Goal: Task Accomplishment & Management: Complete application form

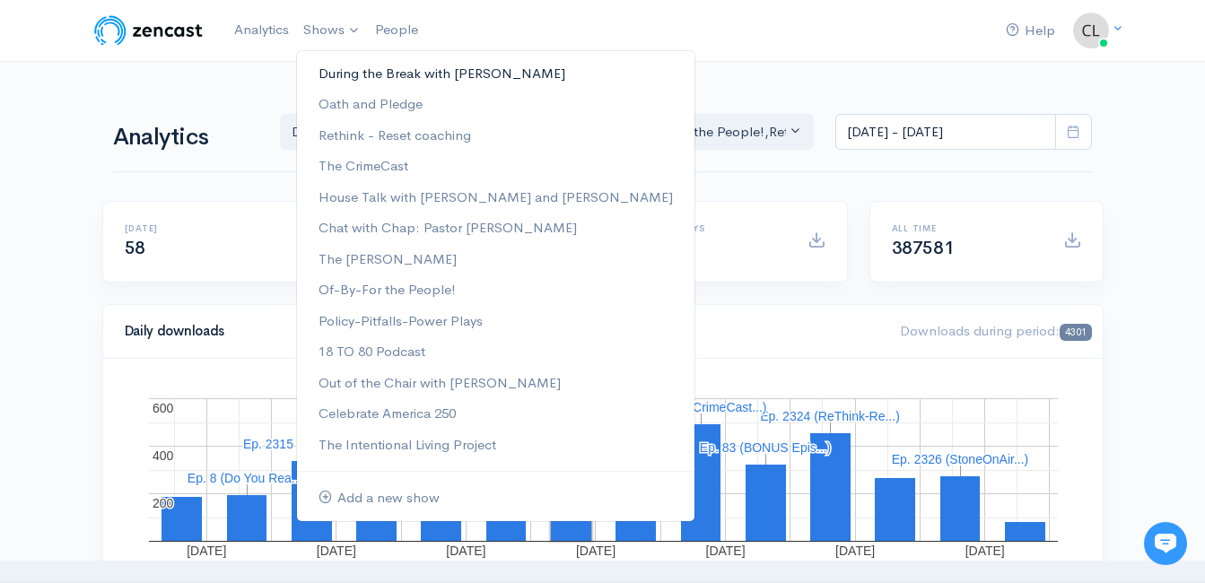
click at [347, 67] on link "During the Break with [PERSON_NAME]" at bounding box center [495, 73] width 397 height 31
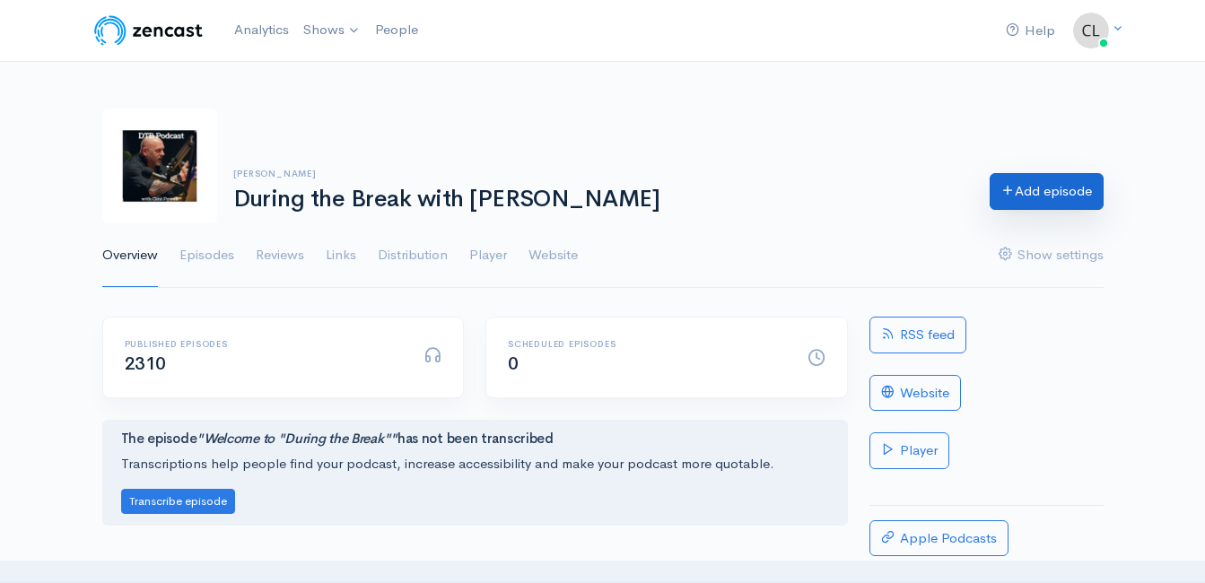
click at [1033, 202] on link "Add episode" at bounding box center [1046, 191] width 114 height 37
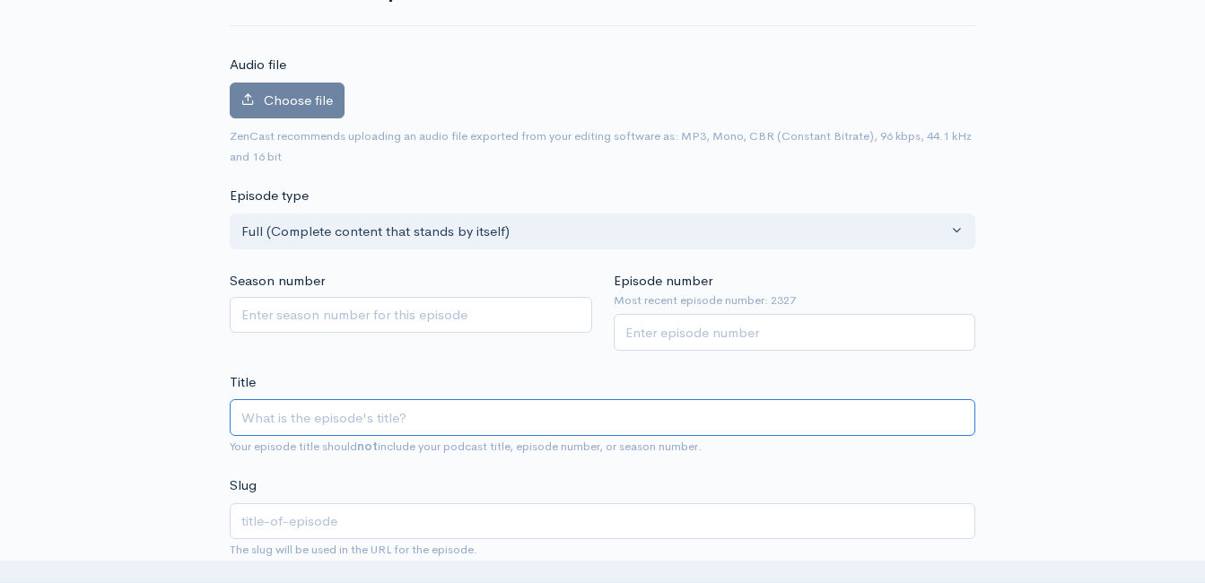
scroll to position [191, 0]
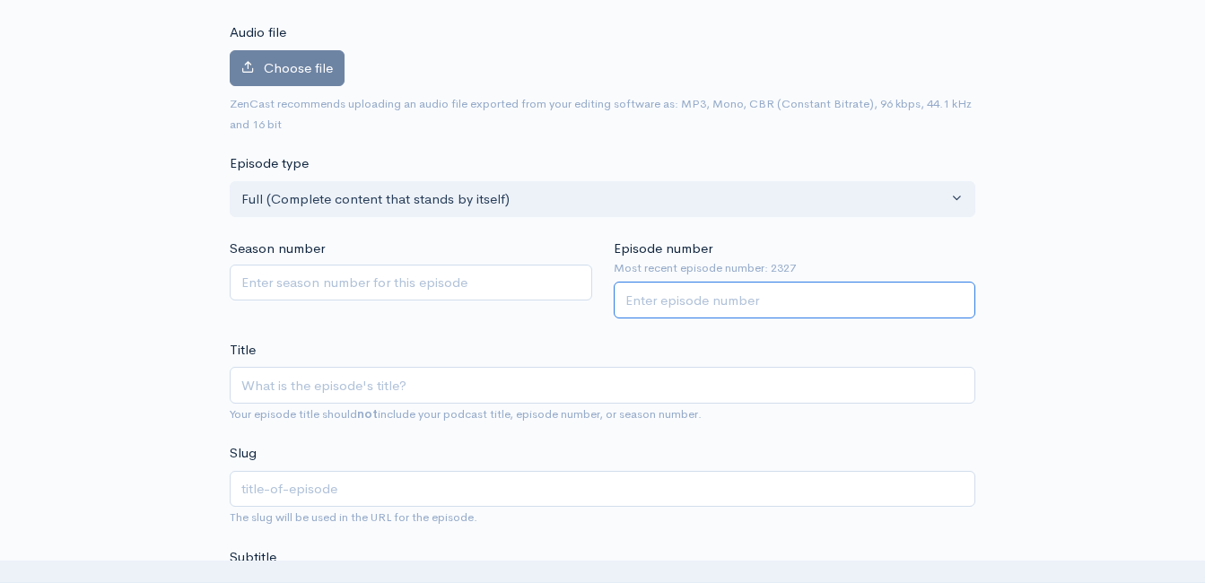
click at [659, 300] on input "Episode number" at bounding box center [795, 300] width 362 height 37
type input "2327"
click at [492, 351] on div "Title Your episode title should not include your podcast title, episode number,…" at bounding box center [602, 382] width 745 height 84
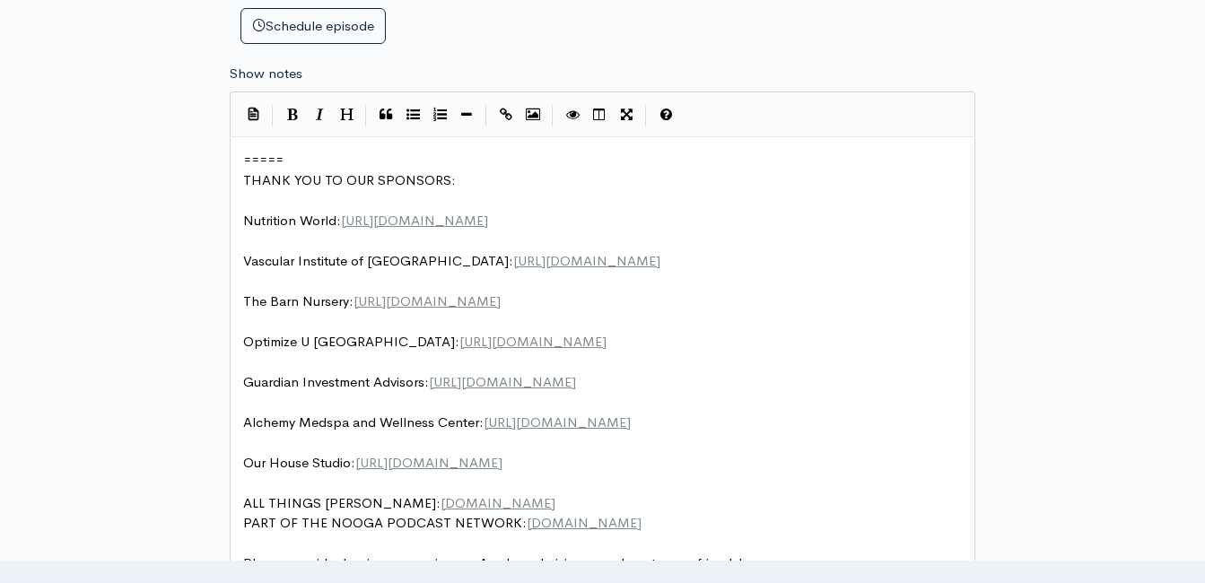
scroll to position [7, 0]
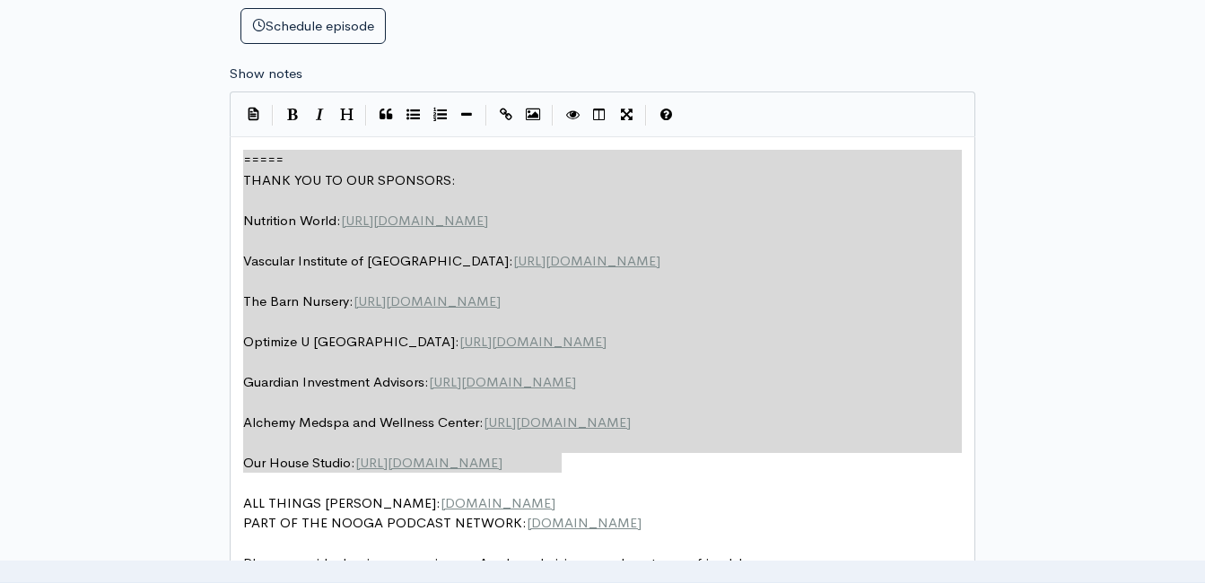
drag, startPoint x: 540, startPoint y: 448, endPoint x: 215, endPoint y: 119, distance: 461.7
type textarea "​===== THANK YOU TO OUR SPONSORS: Nutrition World: https://nutritionw.com/ Vasc…"
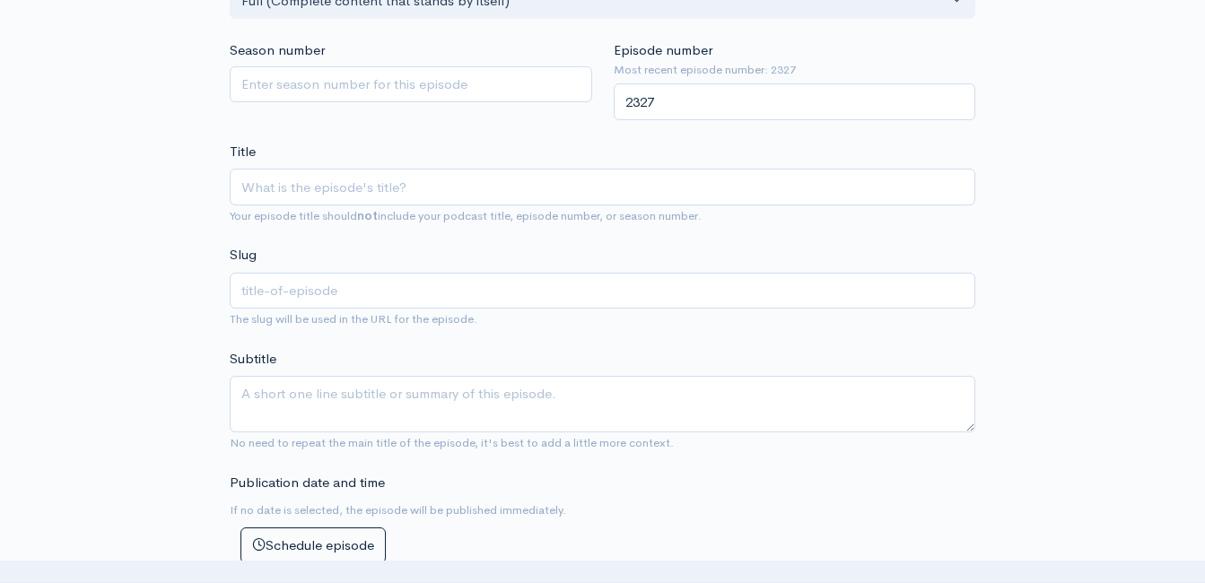
scroll to position [370, 0]
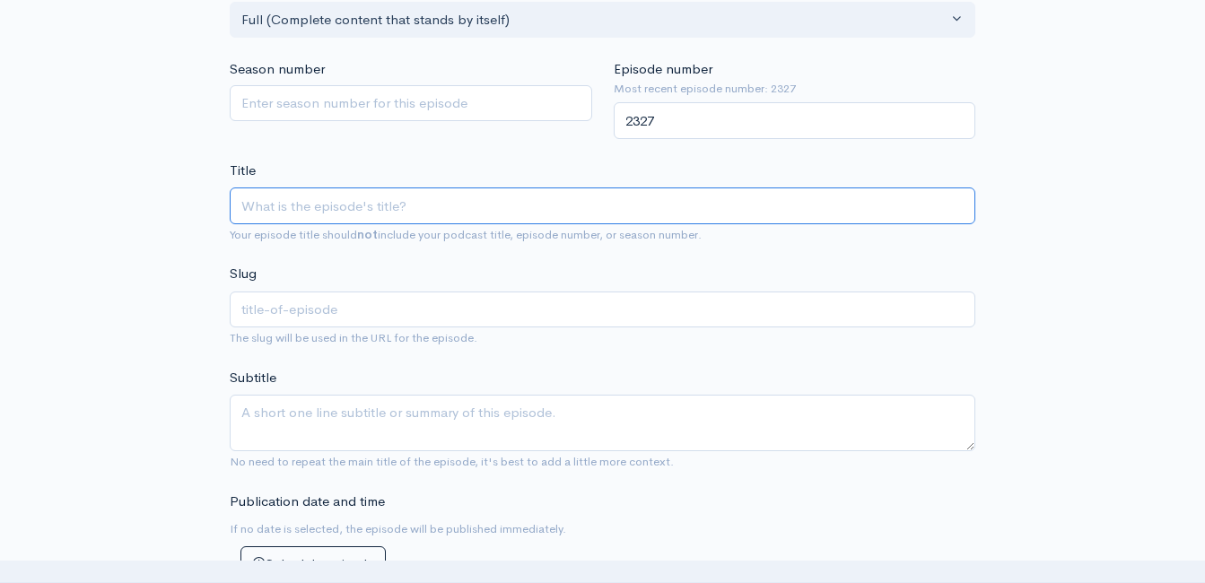
paste input "Weekend Windup with [PERSON_NAME] with a Special Guest! Headlines AND Opinions!…"
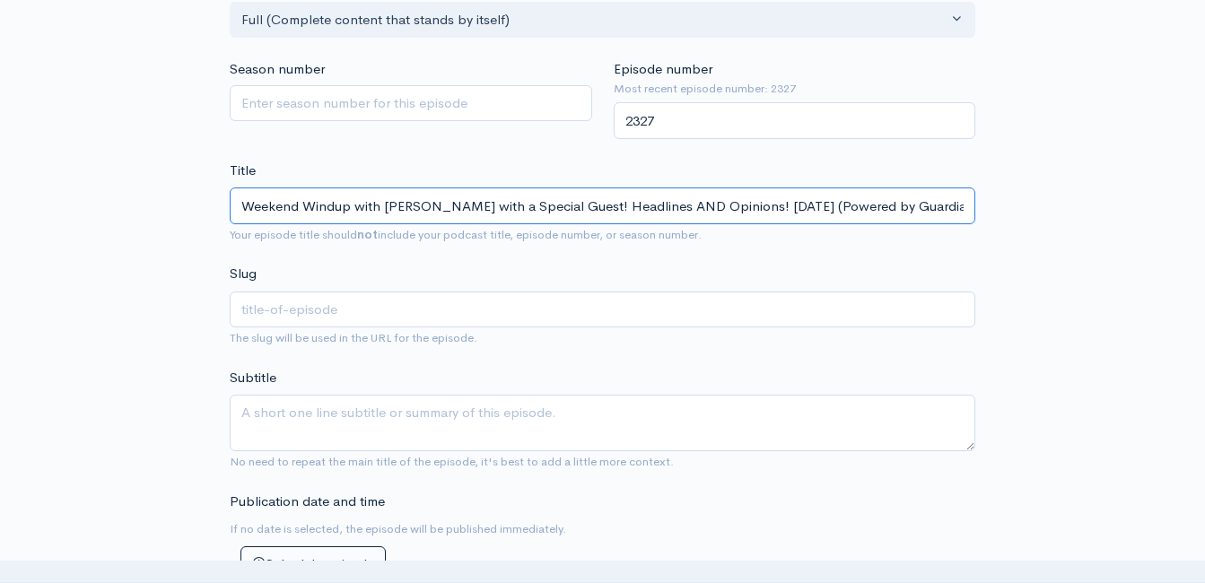
scroll to position [0, 91]
drag, startPoint x: 482, startPoint y: 209, endPoint x: 500, endPoint y: 250, distance: 45.0
click at [483, 209] on input "Weekend Windup with [PERSON_NAME] with a Special Guest! Headlines AND Opinions!…" at bounding box center [602, 205] width 745 height 37
type input "Weekend Windup with Jeff Styles with a Special Guest ! Headlines AND Opinions! …"
type input "weekend-windup-with-[PERSON_NAME]-with-a-special-guest-headlines-and-opinions-9…"
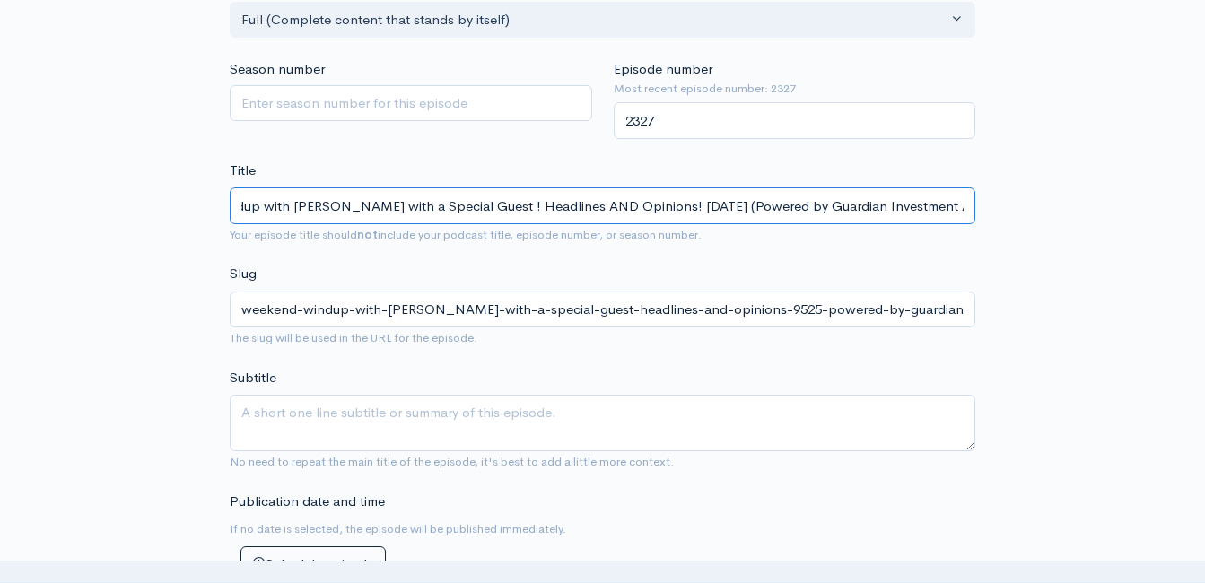
type input "Weekend Windup with Jeff Styles with a Special Guest C! Headlines AND Opinions!…"
type input "weekend-windup-with-jeff-styles-with-a-special-guest-c-headlines-and-opinions-9…"
type input "Weekend Windup with Jeff Styles with a Special Guest Ch! Headlines AND Opinions…"
type input "weekend-windup-with-jeff-styles-with-a-special-guest-ch-headlines-and-opinions-…"
type input "Weekend Windup with Jeff Styles with a Special Guest Chas! Headlines AND Opinio…"
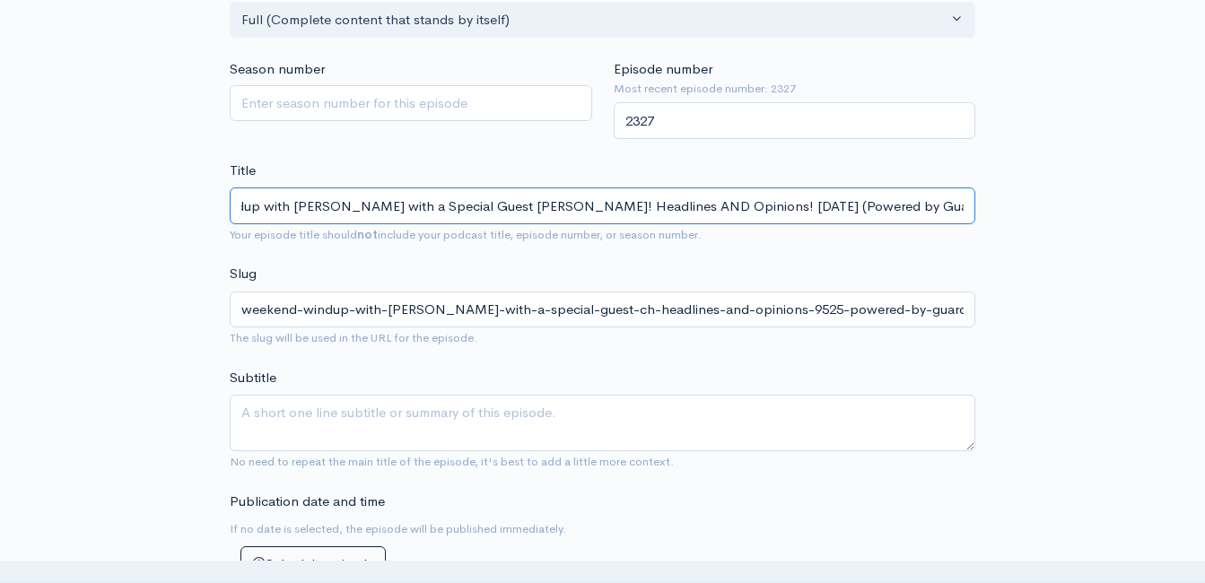
type input "weekend-windup-with-jeff-styles-with-a-special-guest-chas-headlines-and-opinion…"
type input "Weekend Windup with [PERSON_NAME] with ! Headlines AND Opinions! [DATE] (Powere…"
type input "weekend-windup-with-[PERSON_NAME]-with-headlines-and-opinions-9525-powered-by-g…"
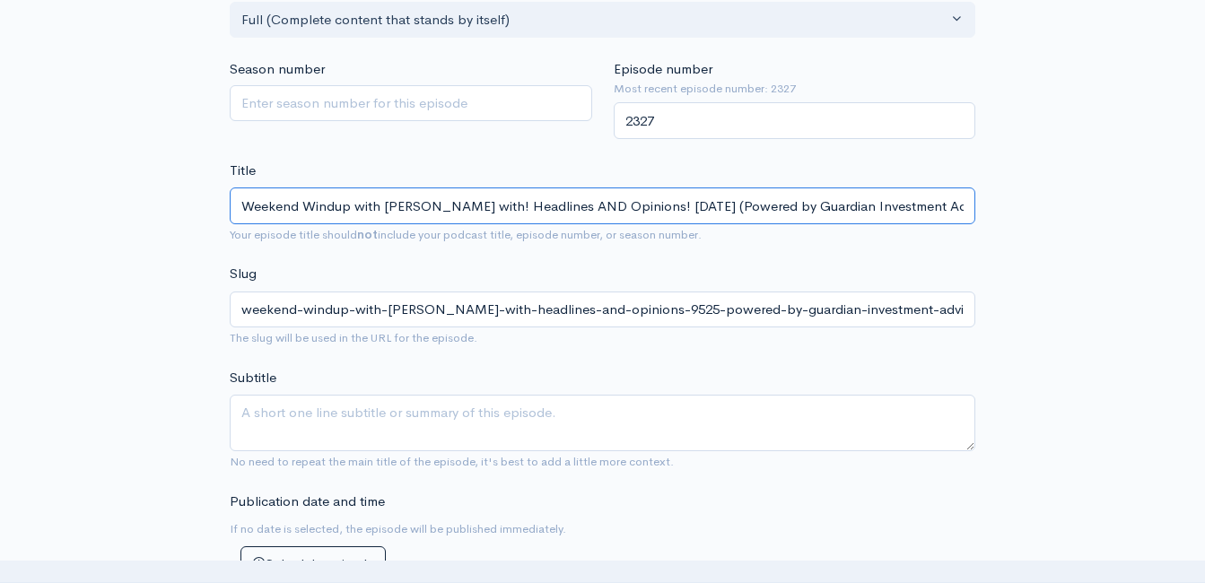
type input "Weekend Windup with [PERSON_NAME] wit! Headlines AND Opinions! [DATE] (Powered …"
type input "weekend-windup-with-[PERSON_NAME]-wit-headlines-and-opinions-9525-powered-by-gu…"
type input "Weekend Windup with [PERSON_NAME] wi! Headlines AND Opinions! [DATE] (Powered b…"
type input "weekend-windup-with-jeff-styles-wi-headlines-and-opinions-9525-powered-by-guard…"
type input "Weekend Windup with [PERSON_NAME] w! Headlines AND Opinions! [DATE] (Powered by…"
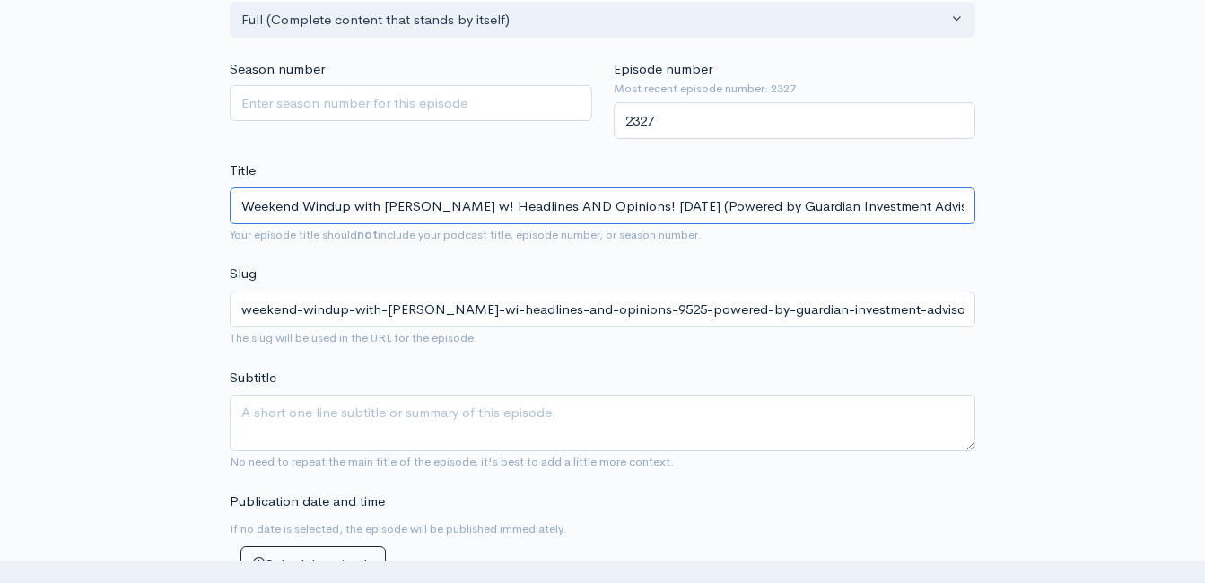
type input "weekend-windup-with-jeff-styles-w-headlines-and-opinions-9525-powered-by-guardi…"
type input "Weekend Windup with [PERSON_NAME] ! Headlines AND Opinions! [DATE] (Powered by …"
type input "weekend-windup-with-[PERSON_NAME]-headlines-and-opinions-9525-powered-by-guardi…"
type input "Weekend Windup with Jeff Styles an! Headlines AND Opinions! 9/5/25 (Powered by …"
type input "weekend-windup-with-jeff-styles-an-headlines-and-opinions-9525-powered-by-guard…"
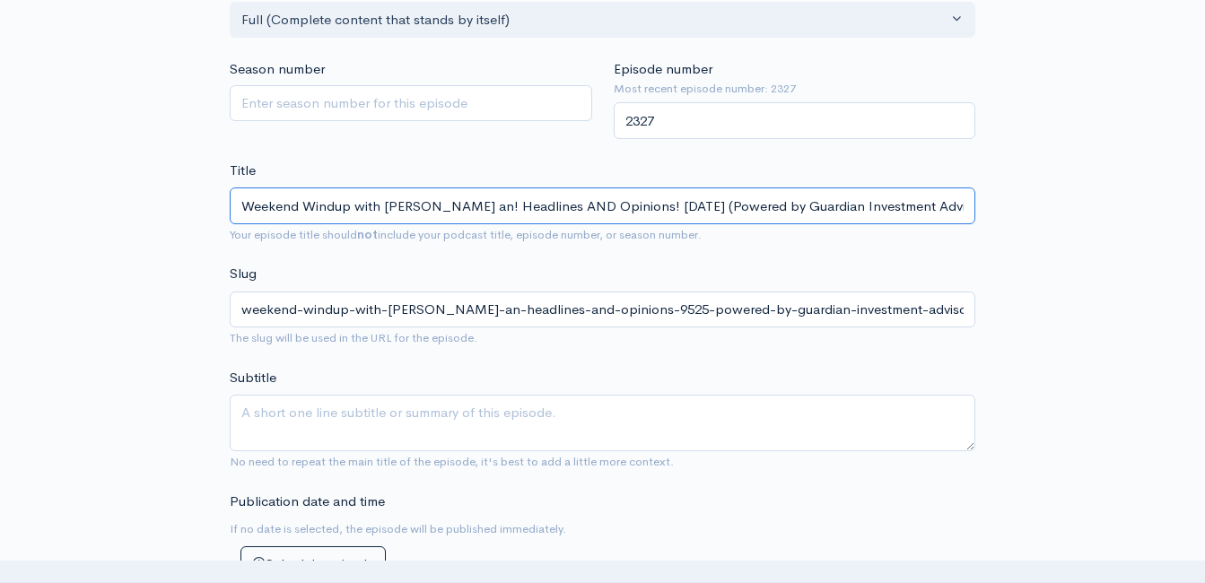
type input "Weekend Windup with Jeff Styles and! Headlines AND Opinions! 9/5/25 (Powered by…"
type input "weekend-windup-with-jeff-styles-and-headlines-and-opinions-9525-powered-by-guar…"
type input "Weekend Windup with Jeff Styles and c! Headlines AND Opinions! 9/5/25 (Powered …"
type input "weekend-windup-with-jeff-styles-and-c-headlines-and-opinions-9525-powered-by-gu…"
type input "Weekend Windup with Jeff Styles and cli! Headlines AND Opinions! 9/5/25 (Powere…"
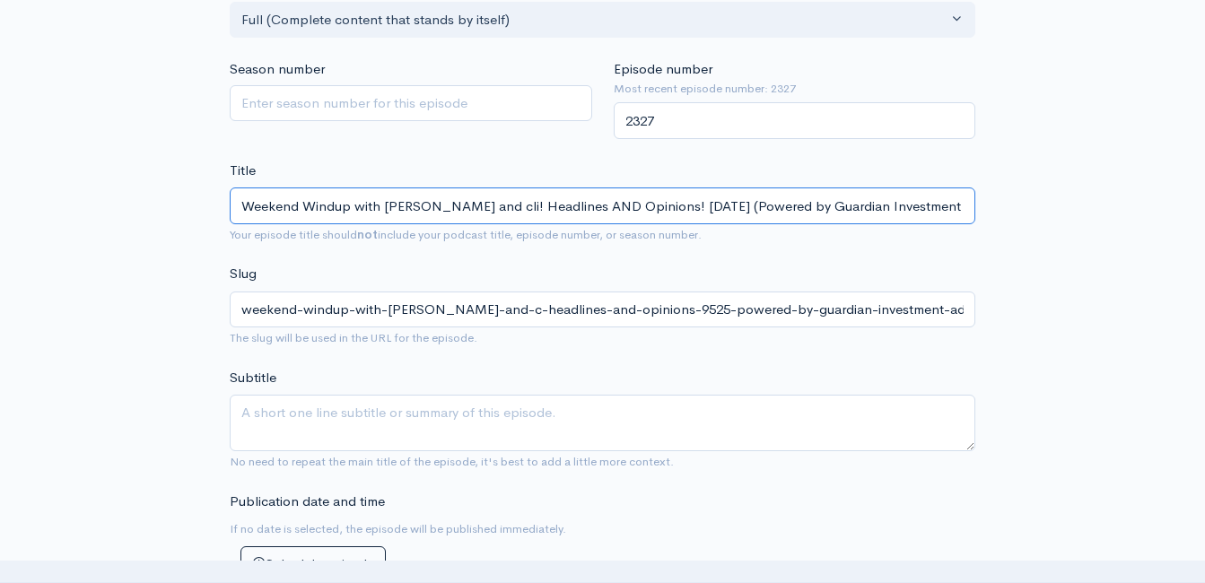
type input "weekend-windup-with-jeff-styles-and-cli-headlines-and-opinions-9525-powered-by-…"
type input "Weekend Windup with Jeff Styles and clin! Headlines AND Opinions! 9/5/25 (Power…"
type input "weekend-windup-with-jeff-styles-and-clin-headlines-and-opinions-9525-powered-by…"
type input "Weekend Windup with Jeff Styles and clint! Headlines AND Opinions! 9/5/25 (Powe…"
type input "weekend-windup-with-jeff-styles-and-clint-headlines-and-opinions-9525-powered-b…"
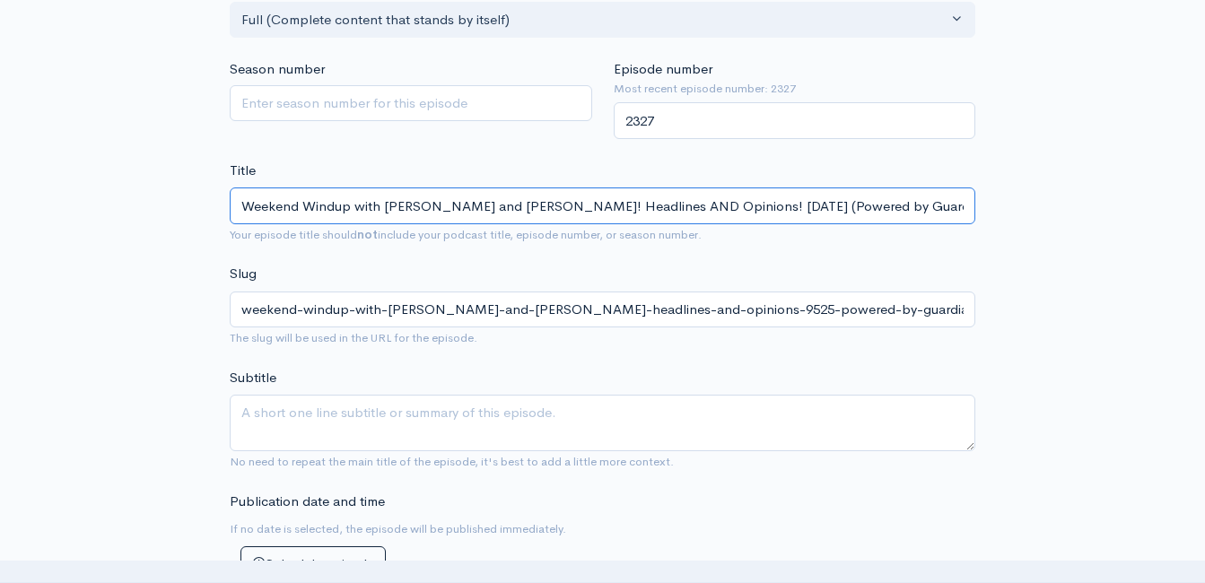
type input "Weekend Windup with Jeff Styles and clin! Headlines AND Opinions! 9/5/25 (Power…"
type input "weekend-windup-with-jeff-styles-and-clin-headlines-and-opinions-9525-powered-by…"
type input "Weekend Windup with Jeff Styles and cli! Headlines AND Opinions! 9/5/25 (Powere…"
type input "weekend-windup-with-jeff-styles-and-cli-headlines-and-opinions-9525-powered-by-…"
type input "Weekend Windup with Jeff Styles and cl! Headlines AND Opinions! 9/5/25 (Powered…"
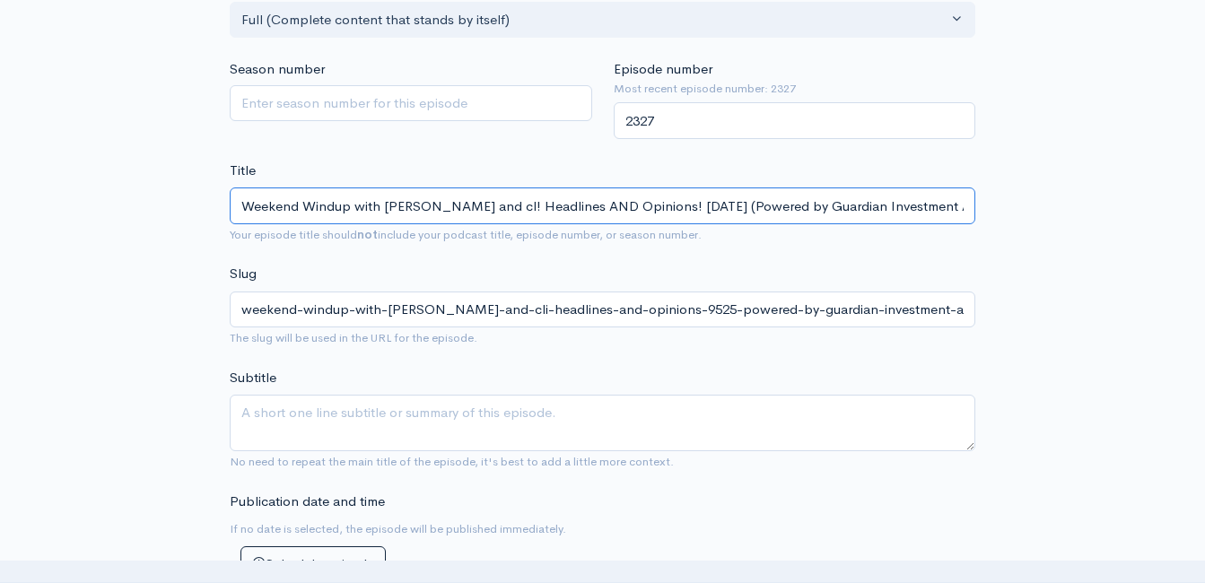
type input "weekend-windup-with-jeff-styles-and-cl-headlines-and-opinions-9525-powered-by-g…"
type input "Weekend Windup with Jeff Styles and c! Headlines AND Opinions! 9/5/25 (Powered …"
type input "weekend-windup-with-jeff-styles-and-c-headlines-and-opinions-9525-powered-by-gu…"
type input "Weekend Windup with Jeff Styles and ! Headlines AND Opinions! 9/5/25 (Powered b…"
type input "weekend-windup-with-jeff-styles-and-headlines-and-opinions-9525-powered-by-guar…"
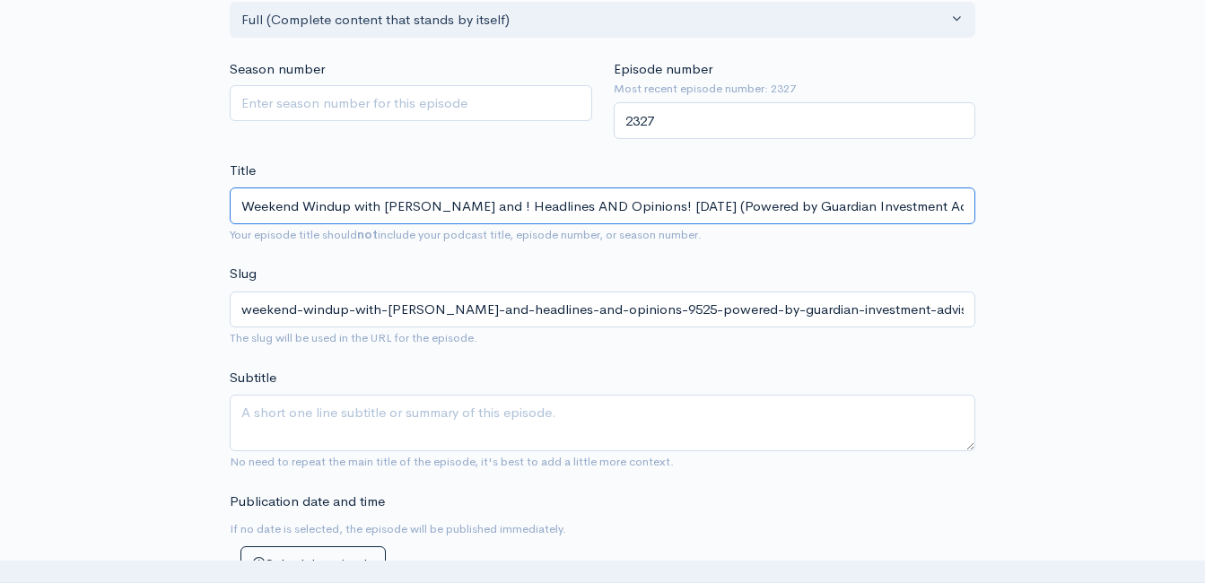
type input "Weekend Windup with Jeff Styles and c! Headlines AND Opinions! 9/5/25 (Powered …"
type input "weekend-windup-with-jeff-styles-and-c-headlines-and-opinions-9525-powered-by-gu…"
type input "Weekend Windup with Jeff Styles and cl! Headlines AND Opinions! 9/5/25 (Powered…"
type input "weekend-windup-with-jeff-styles-and-cl-headlines-and-opinions-9525-powered-by-g…"
type input "Weekend Windup with Jeff Styles and c! Headlines AND Opinions! 9/5/25 (Powered …"
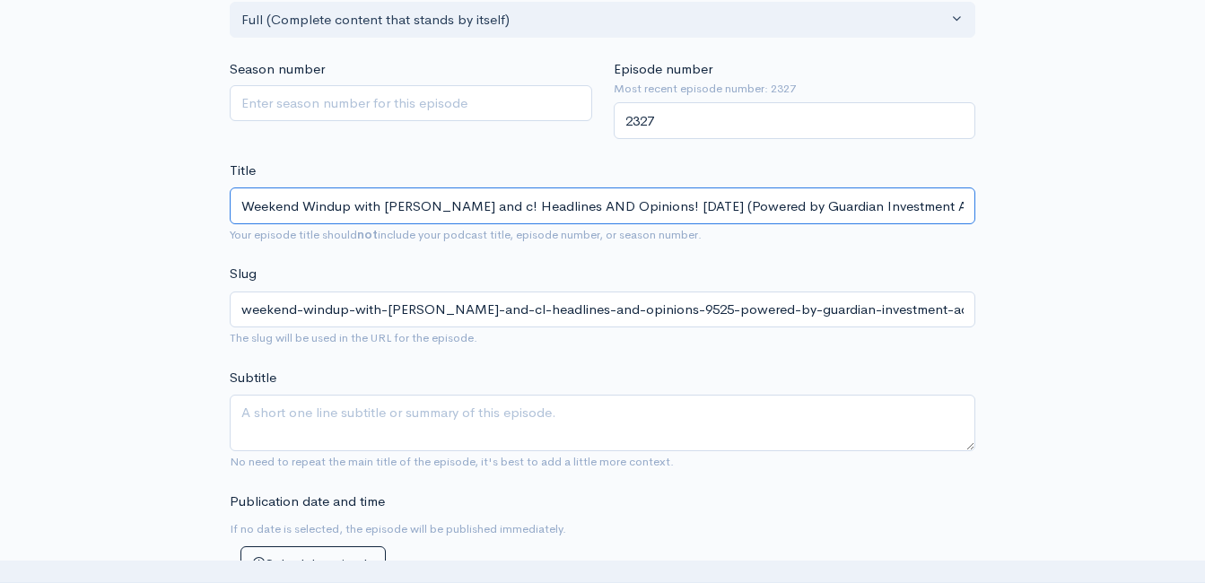
type input "weekend-windup-with-jeff-styles-and-c-headlines-and-opinions-9525-powered-by-gu…"
type input "Weekend Windup with Jeff Styles and ! Headlines AND Opinions! 9/5/25 (Powered b…"
type input "weekend-windup-with-jeff-styles-and-headlines-and-opinions-9525-powered-by-guar…"
type input "Weekend Windup with Jeff Styles and C! Headlines AND Opinions! 9/5/25 (Powered …"
type input "weekend-windup-with-jeff-styles-and-c-headlines-and-opinions-9525-powered-by-gu…"
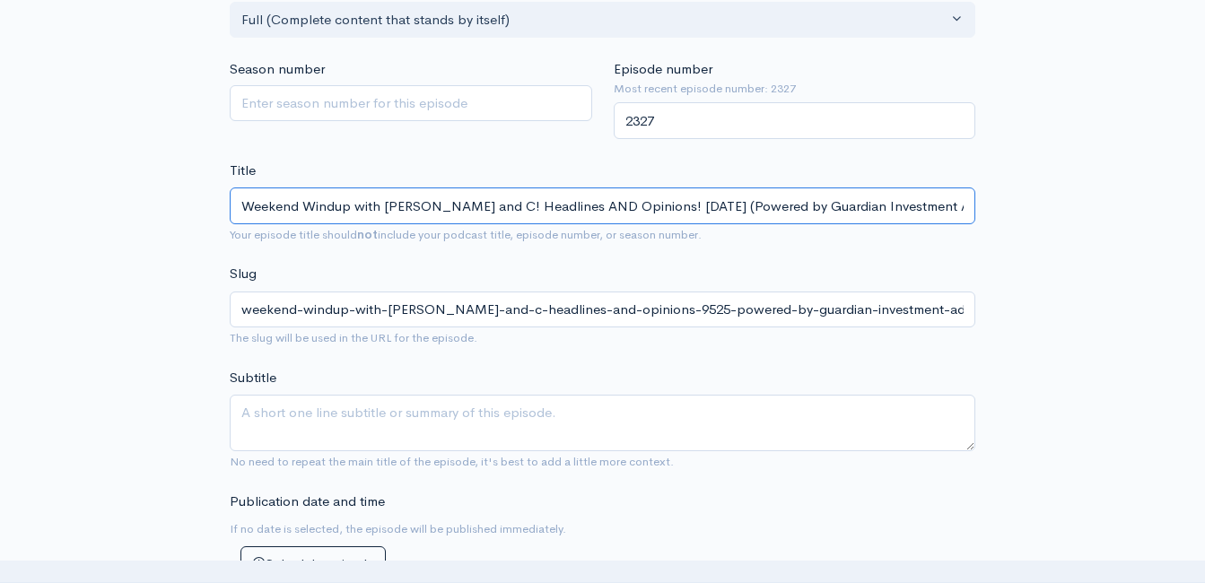
type input "Weekend Windup with Jeff Styles and Cl! Headlines AND Opinions! 9/5/25 (Powered…"
type input "weekend-windup-with-jeff-styles-and-cl-headlines-and-opinions-9525-powered-by-g…"
type input "Weekend Windup with Jeff Styles and Cli! Headlines AND Opinions! 9/5/25 (Powere…"
type input "weekend-windup-with-jeff-styles-and-cli-headlines-and-opinions-9525-powered-by-…"
type input "Weekend Windup with Jeff Styles and Clin! Headlines AND Opinions! 9/5/25 (Power…"
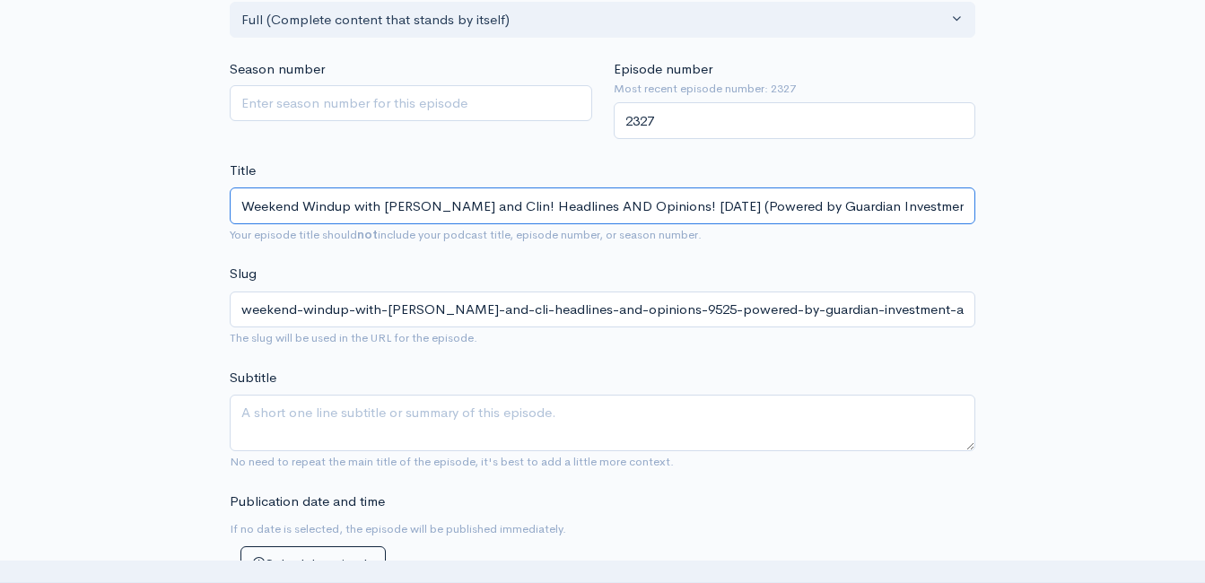
type input "weekend-windup-with-jeff-styles-and-clin-headlines-and-opinions-9525-powered-by…"
type input "Weekend Windup with Jeff Styles and Clint! Headlines AND Opinions! 9/5/25 (Powe…"
type input "weekend-windup-with-jeff-styles-and-clint-headlines-and-opinions-9525-powered-b…"
type input "Weekend Windup with Jeff Styles and Clint wi! Headlines AND Opinions! 9/5/25 (P…"
type input "weekend-windup-with-jeff-styles-and-clint-wi-headlines-and-opinions-9525-powere…"
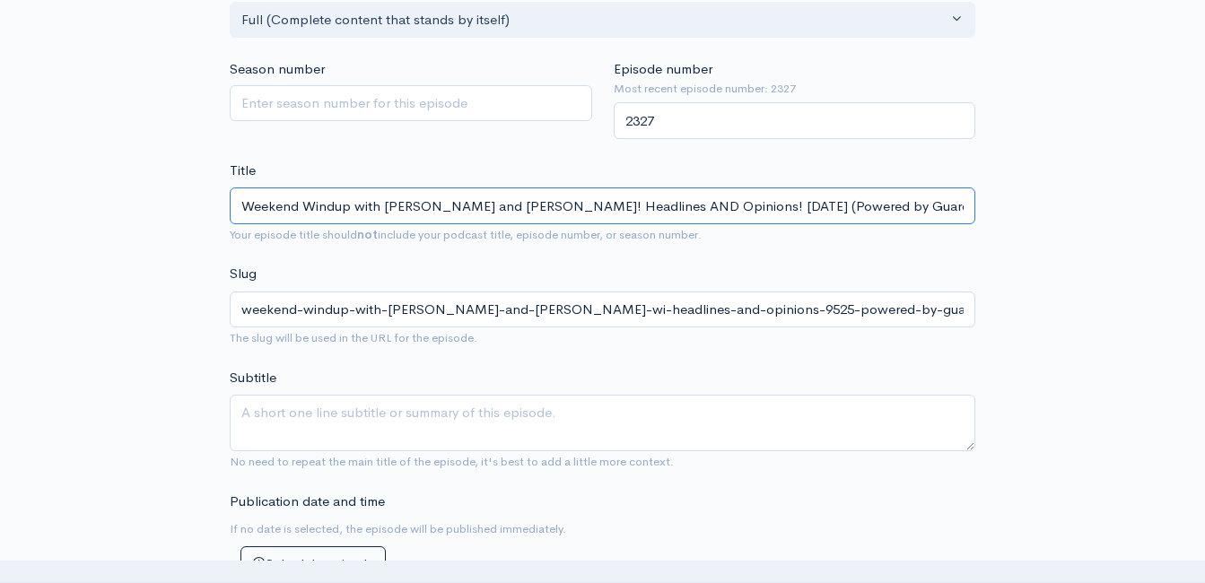
type input "Weekend Windup with Jeff Styles and Clint with! Headlines AND Opinions! 9/5/25 …"
type input "weekend-windup-with-jeff-styles-and-clint-with-headlines-and-opinions-9525-powe…"
type input "Weekend Windup with Jeff Styles and Clint with s! Headlines AND Opinions! 9/5/2…"
type input "weekend-windup-with-jeff-styles-and-clint-with-s-headlines-and-opinions-9525-po…"
type input "Weekend Windup with Jeff Styles and Clint with ! Headlines AND Opinions! 9/5/25…"
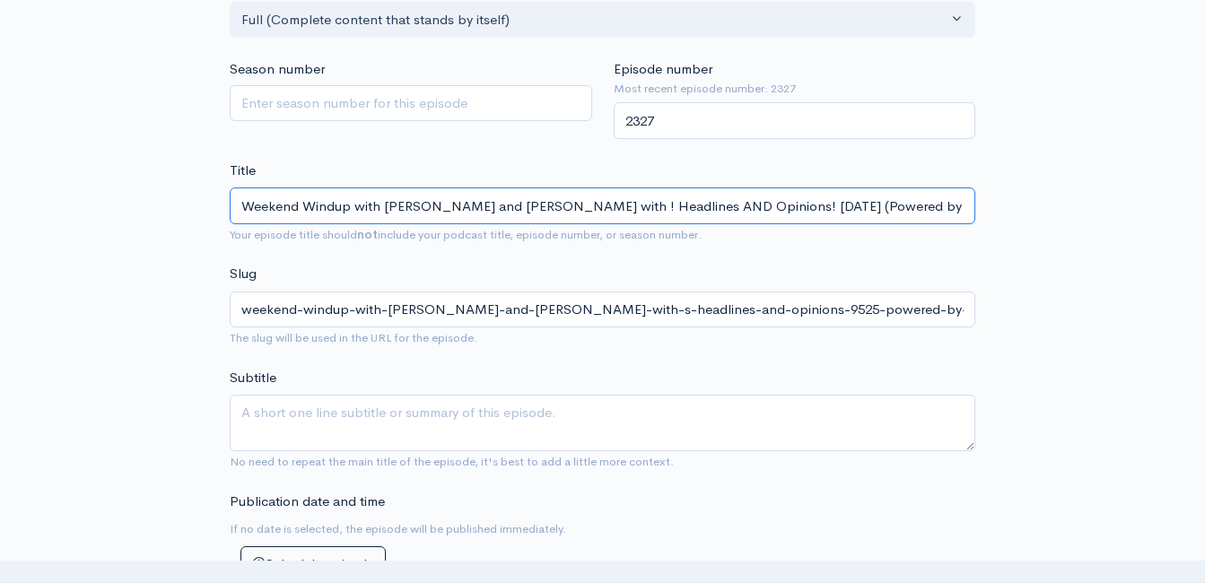
type input "weekend-windup-with-jeff-styles-and-clint-with-headlines-and-opinions-9525-powe…"
type input "Weekend Windup with Jeff Styles and Clint with S! Headlines AND Opinions! 9/5/2…"
type input "weekend-windup-with-jeff-styles-and-clint-with-s-headlines-and-opinions-9525-po…"
type input "Weekend Windup with Jeff Styles and Clint with Sp! Headlines AND Opinions! 9/5/…"
type input "weekend-windup-with-jeff-styles-and-clint-with-sp-headlines-and-opinions-9525-p…"
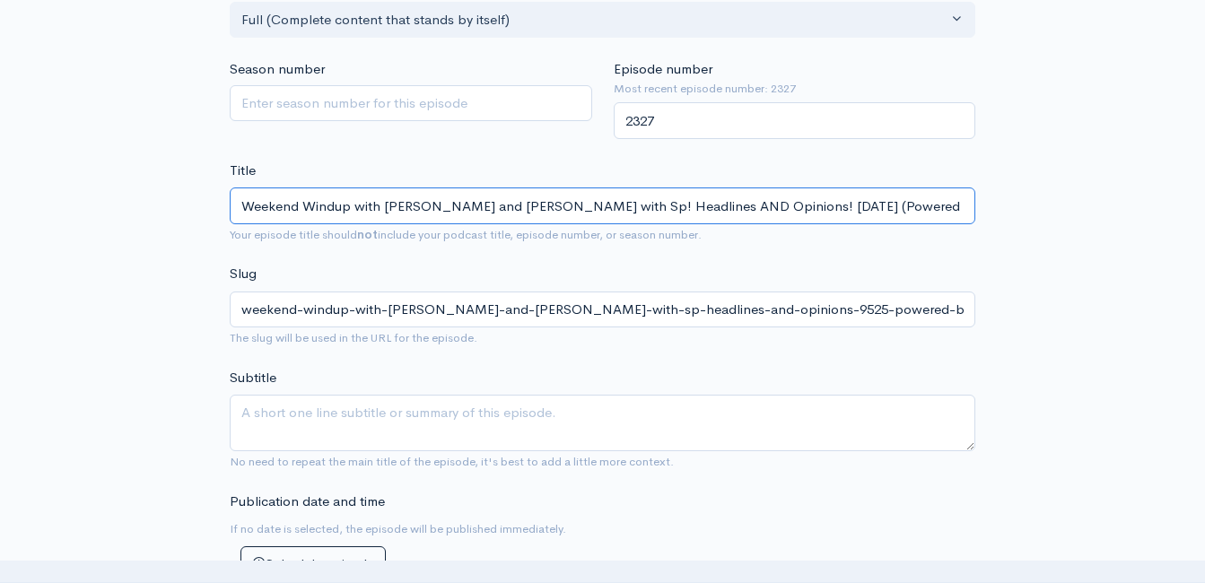
type input "Weekend Windup with Jeff Styles and Clint with Spe! Headlines AND Opinions! 9/5…"
type input "weekend-windup-with-jeff-styles-and-clint-with-spe-headlines-and-opinions-9525-…"
type input "Weekend Windup with Jeff Styles and Clint with Spec! Headlines AND Opinions! 9/…"
type input "weekend-windup-with-jeff-styles-and-clint-with-spec-headlines-and-opinions-9525…"
type input "Weekend Windup with Jeff Styles and Clint with Speci! Headlines AND Opinions! 9…"
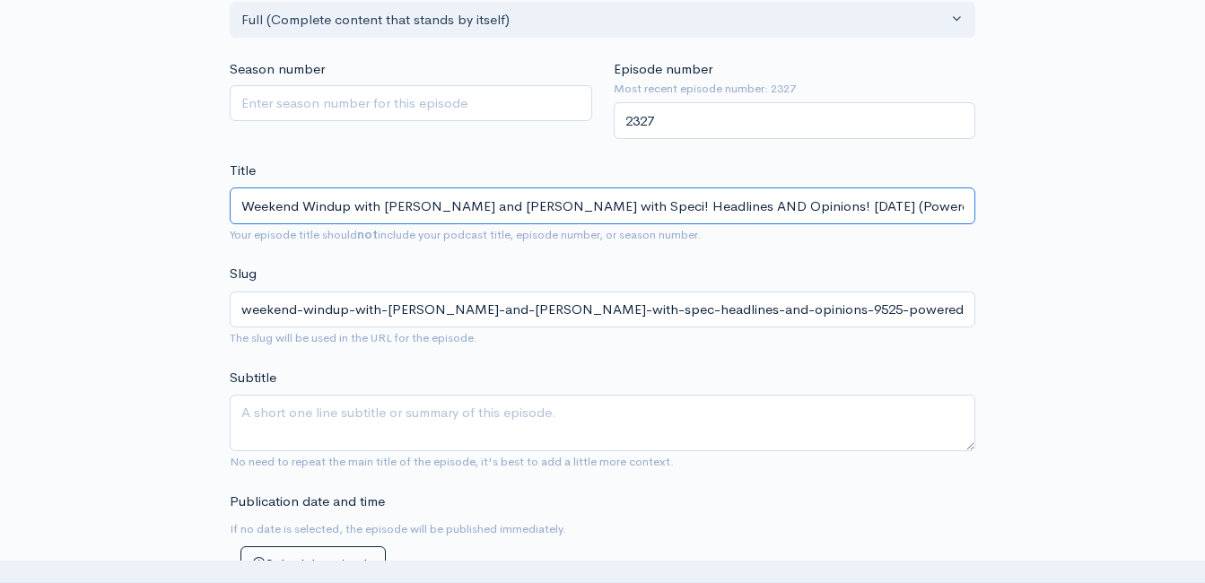
type input "weekend-windup-with-jeff-styles-and-clint-with-speci-headlines-and-opinions-952…"
type input "Weekend Windup with Jeff Styles and Clint with Specia! Headlines AND Opinions! …"
type input "weekend-windup-with-jeff-styles-and-clint-with-specia-headlines-and-opinions-95…"
type input "Weekend Windup with Jeff Styles and Clint with Special! Headlines AND Opinions!…"
type input "weekend-windup-with-jeff-styles-and-clint-with-special-headlines-and-opinions-9…"
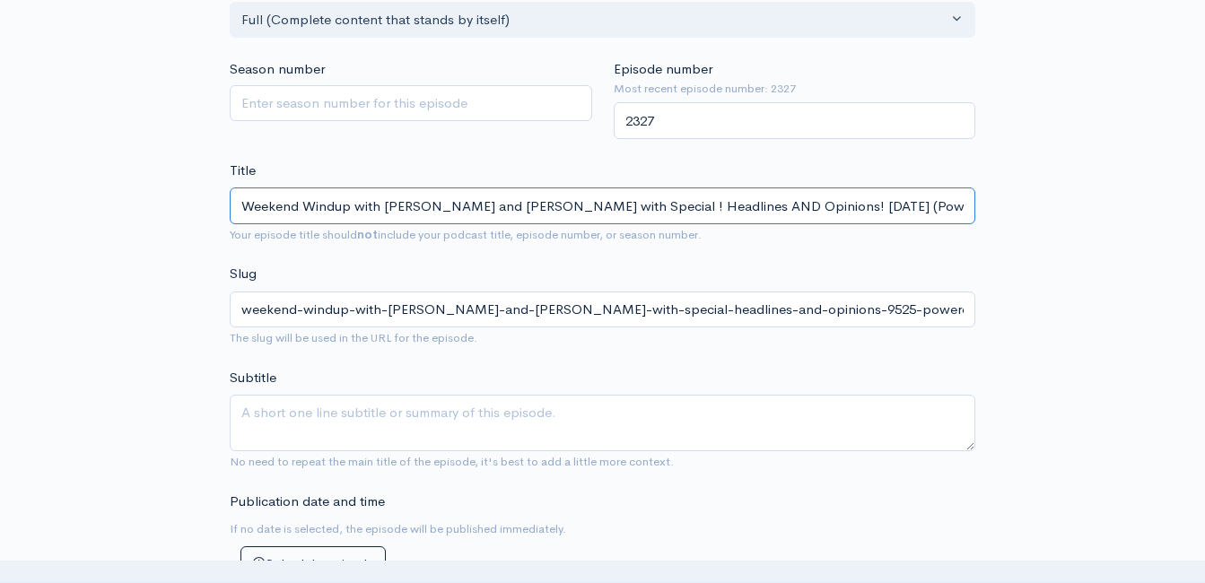
type input "Weekend Windup with Jeff Styles and Clint with Special g! Headlines AND Opinion…"
type input "weekend-windup-with-jeff-styles-and-clint-with-special-g-headlines-and-opinions…"
type input "Weekend Windup with Jeff Styles and Clint with Special gue! Headlines AND Opini…"
type input "weekend-windup-with-jeff-styles-and-clint-with-special-gue-headlines-and-opinio…"
type input "Weekend Windup with Jeff Styles and Clint with Special gues! Headlines AND Opin…"
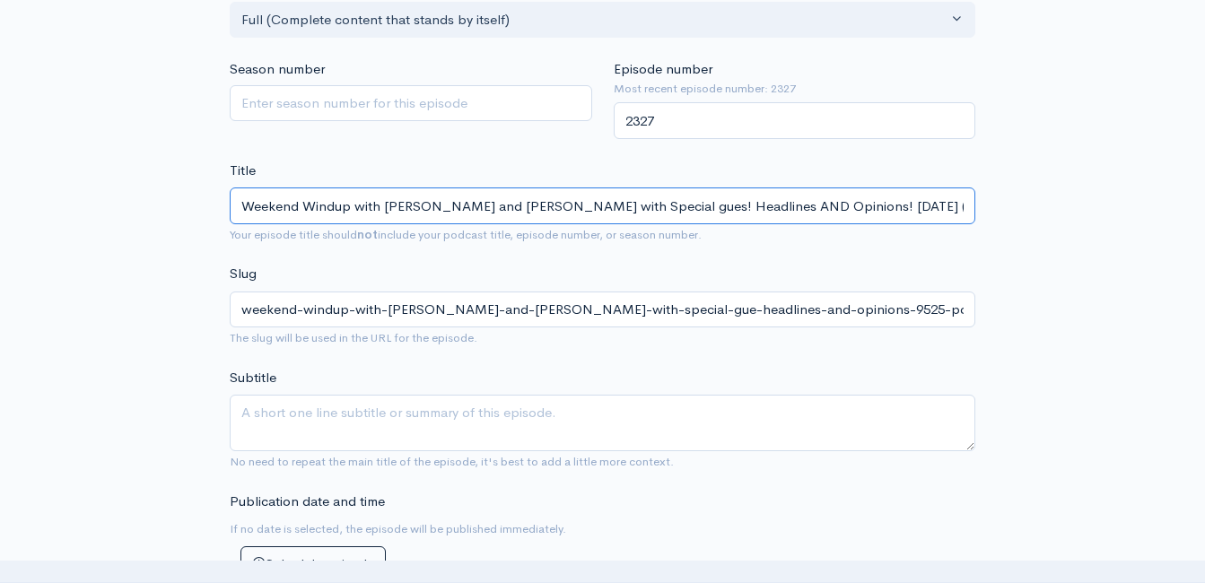
type input "weekend-windup-with-jeff-styles-and-clint-with-special-gues-headlines-and-opini…"
type input "Weekend Windup with Jeff Styles and Clint with Special guest! Headlines AND Opi…"
type input "weekend-windup-with-jeff-styles-and-clint-with-special-guest-headlines-and-opin…"
type input "Weekend Windup with Jeff Styles and Clint with Special gues! Headlines AND Opin…"
type input "weekend-windup-with-jeff-styles-and-clint-with-special-gues-headlines-and-opini…"
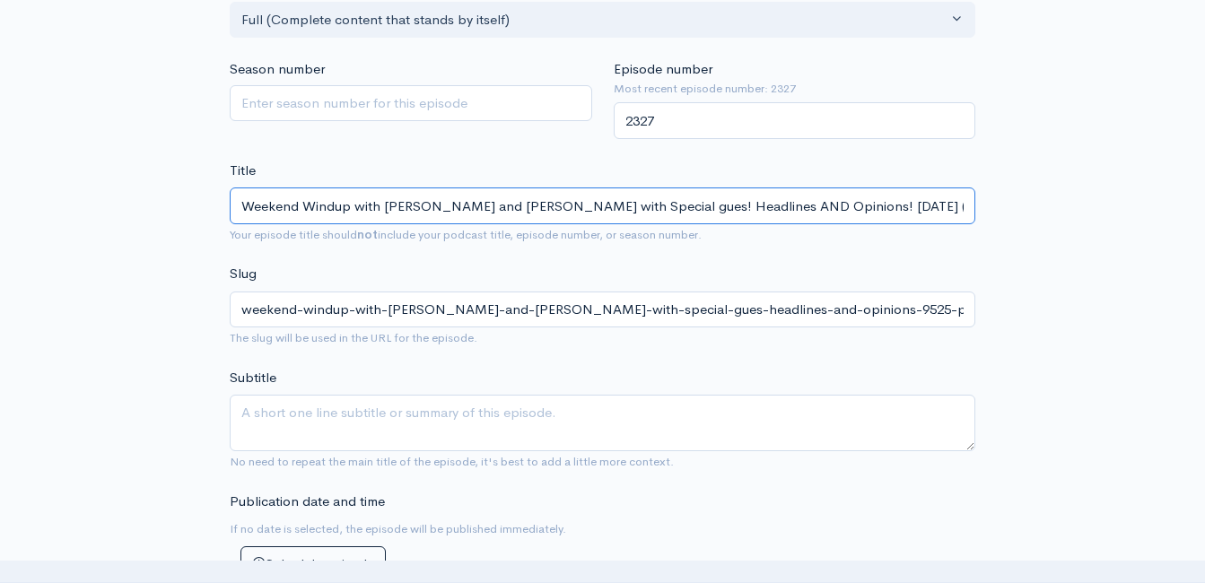
type input "Weekend Windup with Jeff Styles and Clint with Special gue! Headlines AND Opini…"
type input "weekend-windup-with-jeff-styles-and-clint-with-special-gue-headlines-and-opinio…"
type input "Weekend Windup with Jeff Styles and Clint with Special gu! Headlines AND Opinio…"
type input "weekend-windup-with-jeff-styles-and-clint-with-special-gu-headlines-and-opinion…"
type input "Weekend Windup with Jeff Styles and Clint with Special g! Headlines AND Opinion…"
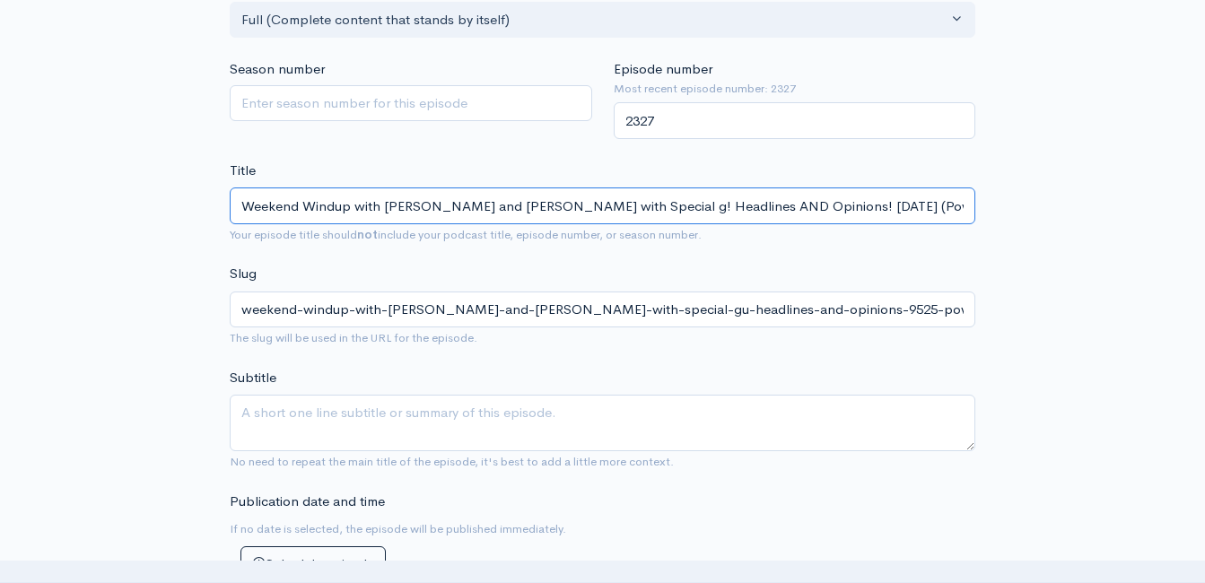
type input "weekend-windup-with-jeff-styles-and-clint-with-special-g-headlines-and-opinions…"
type input "Weekend Windup with Jeff Styles and Clint with Special ! Headlines AND Opinions…"
type input "weekend-windup-with-jeff-styles-and-clint-with-special-headlines-and-opinions-9…"
type input "Weekend Windup with Jeff Styles and Clint with Special G! Headlines AND Opinion…"
type input "weekend-windup-with-jeff-styles-and-clint-with-special-g-headlines-and-opinions…"
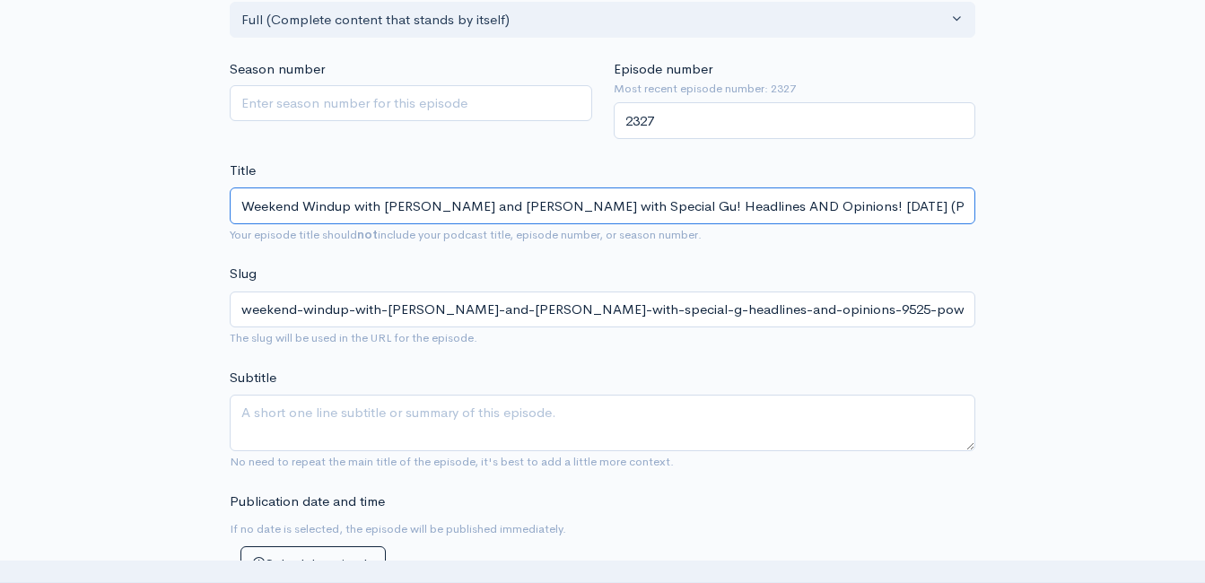
type input "Weekend Windup with Jeff Styles and Clint with Special Gue! Headlines AND Opini…"
type input "weekend-windup-with-jeff-styles-and-clint-with-special-gue-headlines-and-opinio…"
type input "Weekend Windup with Jeff Styles and Clint with Special Gues! Headlines AND Opin…"
type input "weekend-windup-with-jeff-styles-and-clint-with-special-gues-headlines-and-opini…"
type input "Weekend Windup with Jeff Styles and Clint with Special Guest! Headlines AND Opi…"
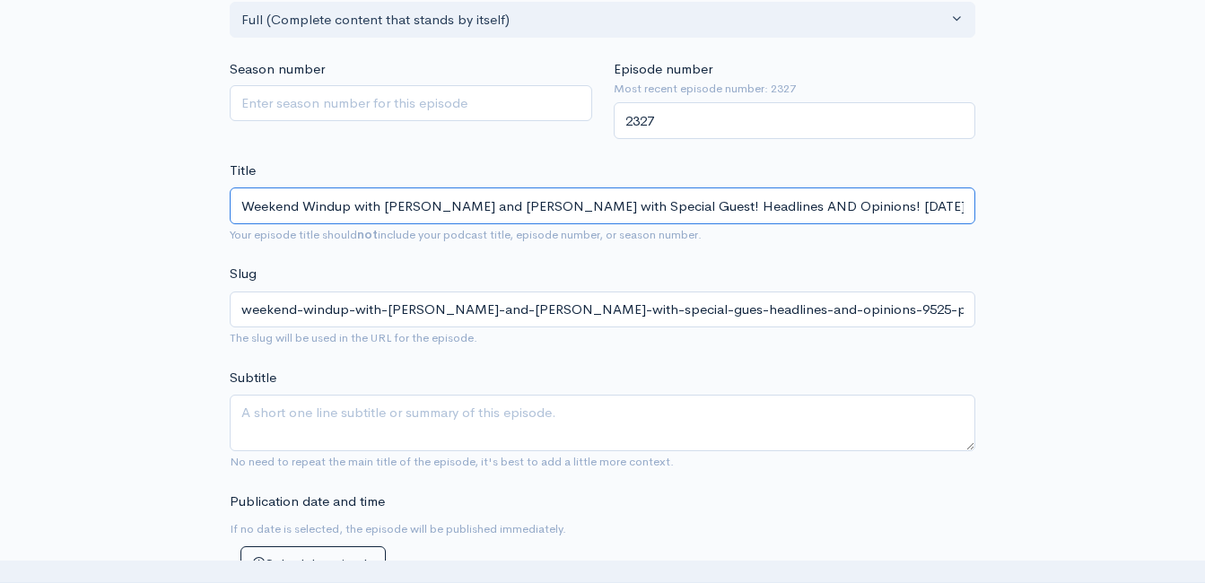
type input "weekend-windup-with-jeff-styles-and-clint-with-special-guest-headlines-and-opin…"
type input "Weekend Windup with Jeff Styles and Clint with Special Guest - C! Headlines AND…"
type input "weekend-windup-with-jeff-styles-and-clint-with-special-guest-c-headlines-and-op…"
type input "Weekend Windup with Jeff Styles and Clint with Special Guest - Ch! Headlines AN…"
type input "weekend-windup-with-jeff-styles-and-clint-with-special-guest-ch-headlines-and-o…"
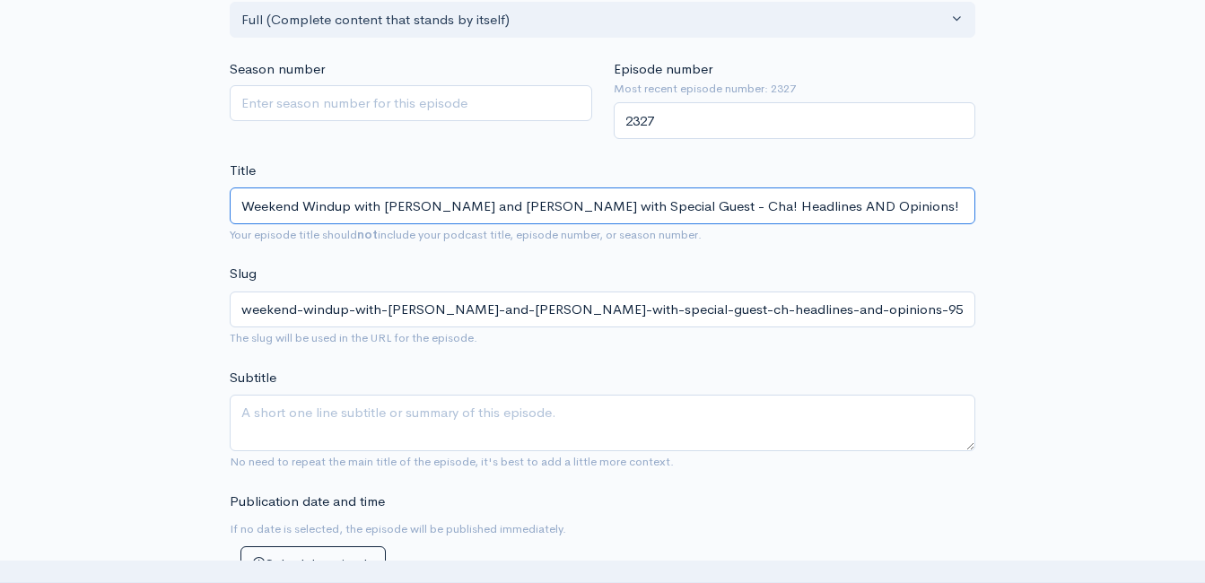
type input "Weekend Windup with Jeff Styles and Clint with Special Guest - Chas! Headlines …"
type input "weekend-windup-with-jeff-styles-and-clint-with-special-guest-chas-headlines-and…"
type input "Weekend Windup with Jeff Styles and Clint with Special Guest - Chas S! Headline…"
type input "weekend-windup-with-jeff-styles-and-clint-with-special-guest-chas-s-headlines-a…"
type input "Weekend Windup with Jeff Styles and Clint with Special Guest - Chas Sn! Headlin…"
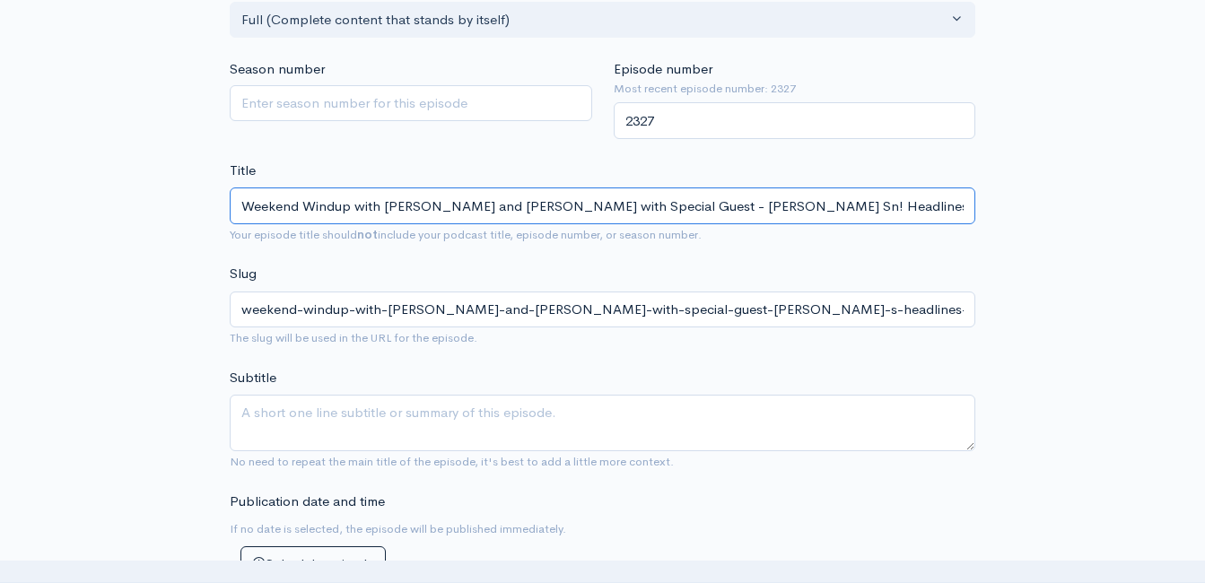
type input "weekend-windup-with-jeff-styles-and-clint-with-special-guest-chas-sn-headlines-…"
type input "Weekend Windup with Jeff Styles and Clint with Special Guest - Chas Sno! Headli…"
type input "weekend-windup-with-jeff-styles-and-clint-with-special-guest-chas-sno-headlines…"
type input "Weekend Windup with Jeff Styles and Clint with Special Guest - Chas Snow! Headl…"
type input "weekend-windup-with-jeff-styles-and-clint-with-special-guest-chas-snow-headline…"
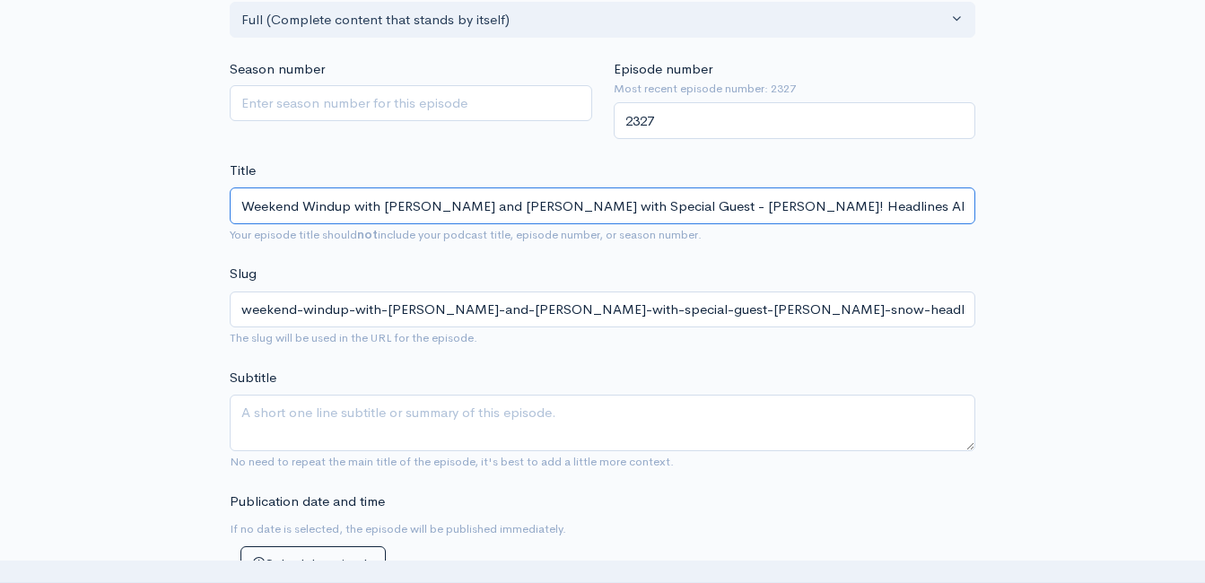
type input "Weekend Windup with Jeff Styles and Clint with Special Guest - Chas Snowd! Head…"
type input "weekend-windup-with-jeff-styles-and-clint-with-special-guest-chas-snowd-headlin…"
type input "Weekend Windup with Jeff Styles and Clint with Special Guest - Chas Snowde! Hea…"
type input "weekend-windup-with-jeff-styles-and-clint-with-special-guest-chas-snowde-headli…"
type input "Weekend Windup with Jeff Styles and Clint with Special Guest - Chas Snowden! He…"
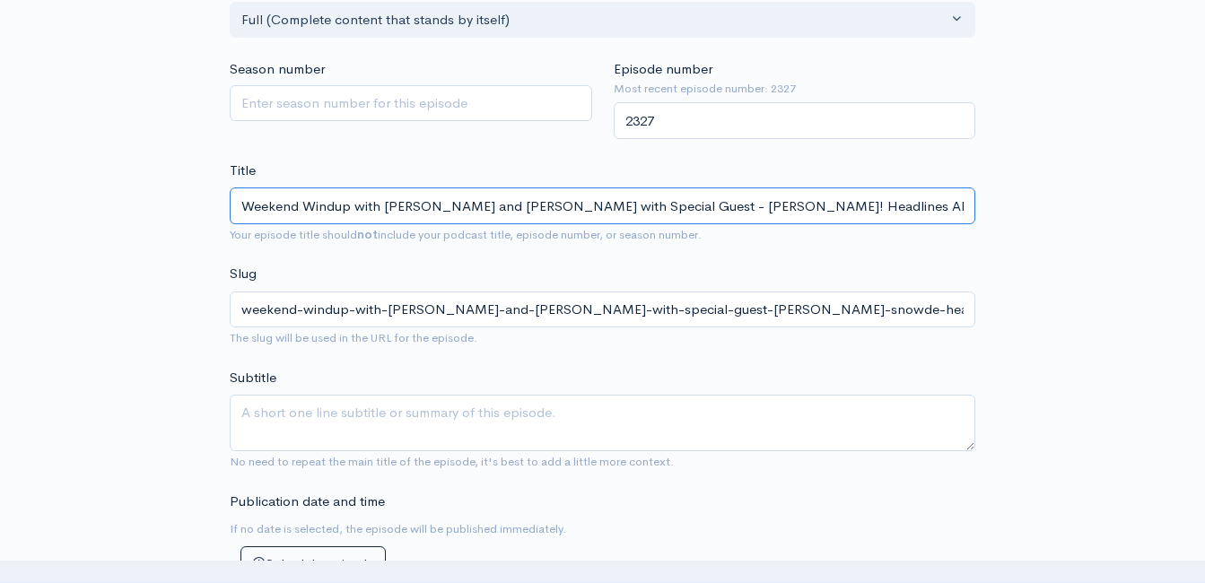
type input "weekend-windup-with-jeff-styles-and-clint-with-special-guest-chas-snowden-headl…"
type input "Weekend Windup with Jeff Styles and Clint with Special Guest - Chas Snowden! He…"
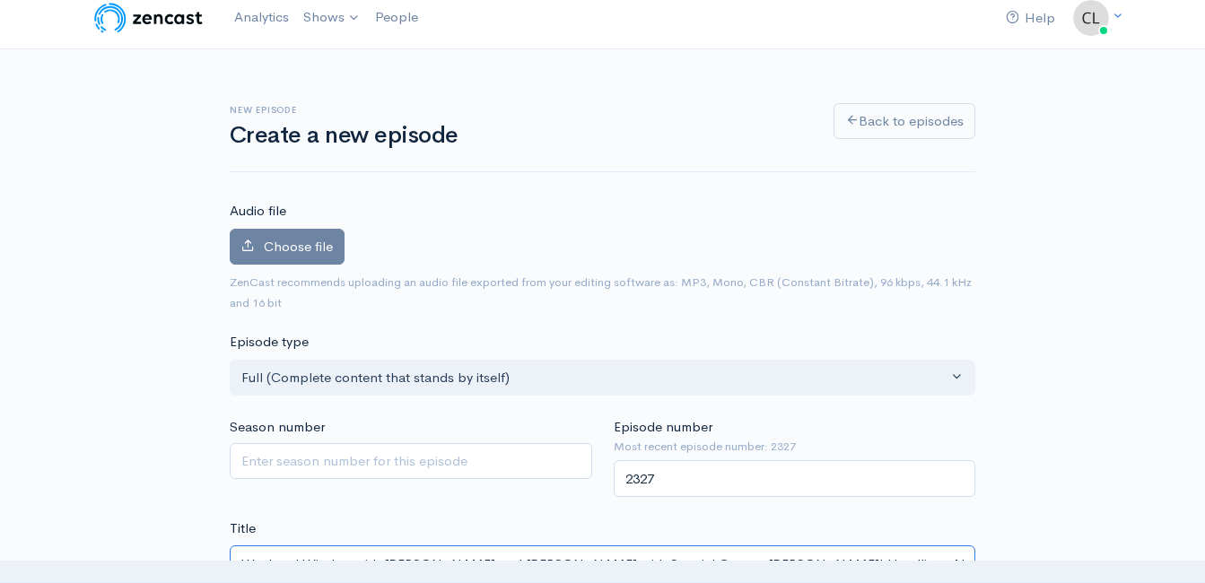
scroll to position [12, 0]
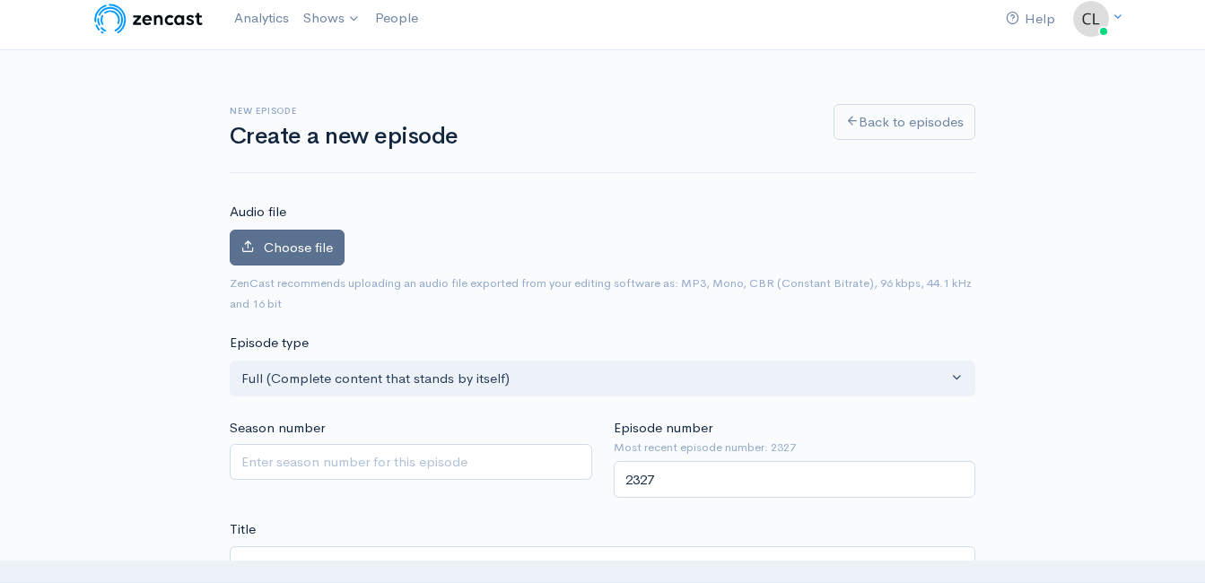
click at [325, 237] on label "Choose file" at bounding box center [287, 248] width 115 height 37
click at [0, 0] on input "Choose file" at bounding box center [0, 0] width 0 height 0
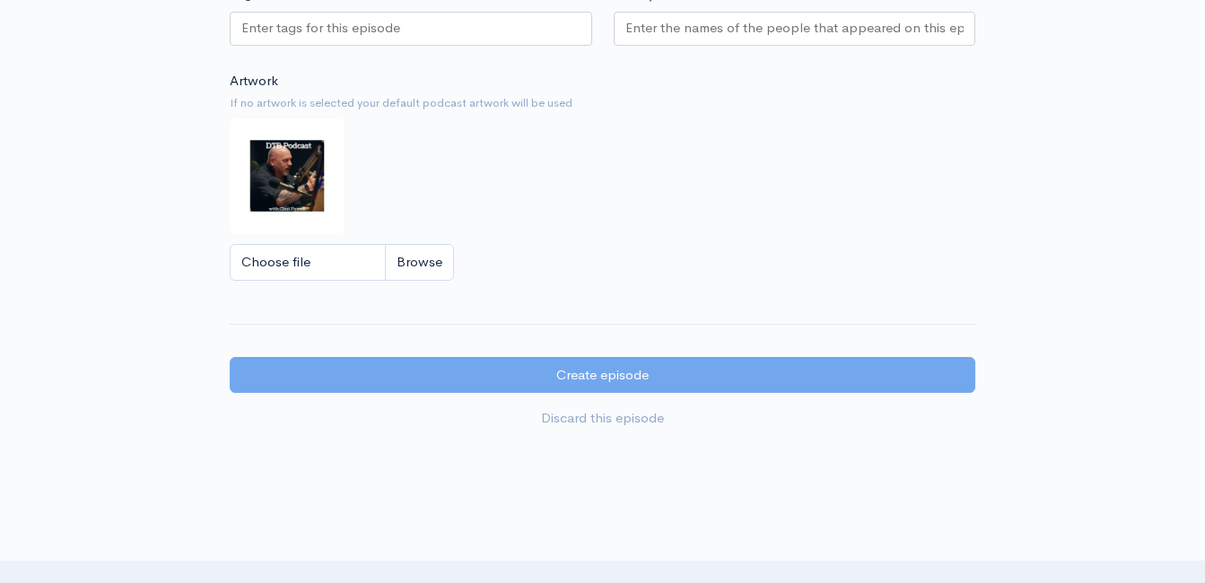
scroll to position [1806, 0]
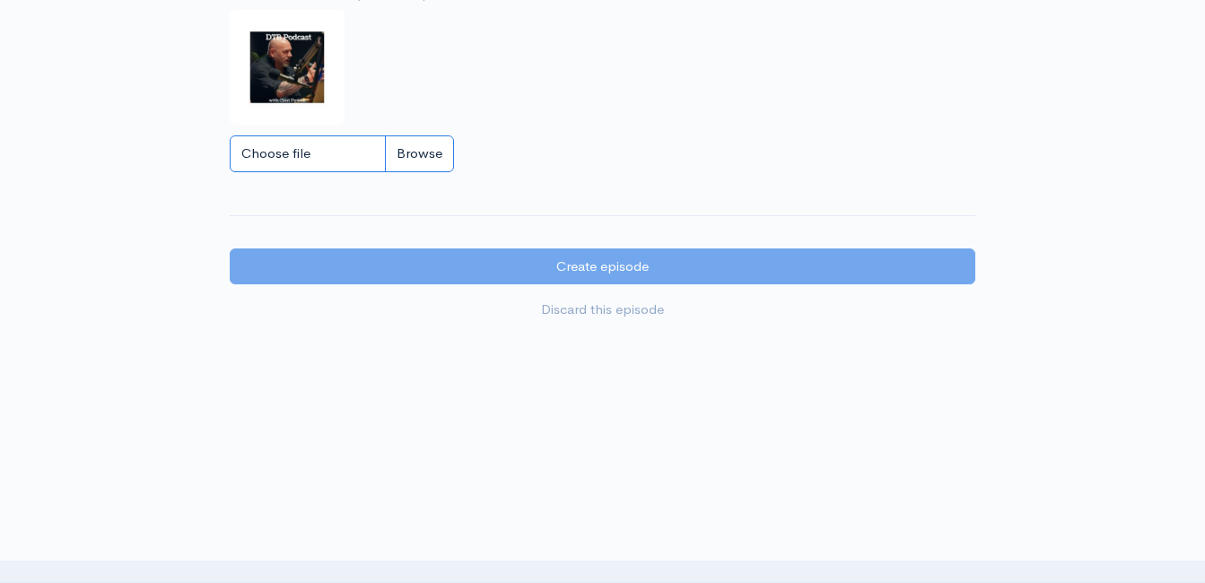
click at [419, 162] on input "Choose file" at bounding box center [342, 153] width 224 height 37
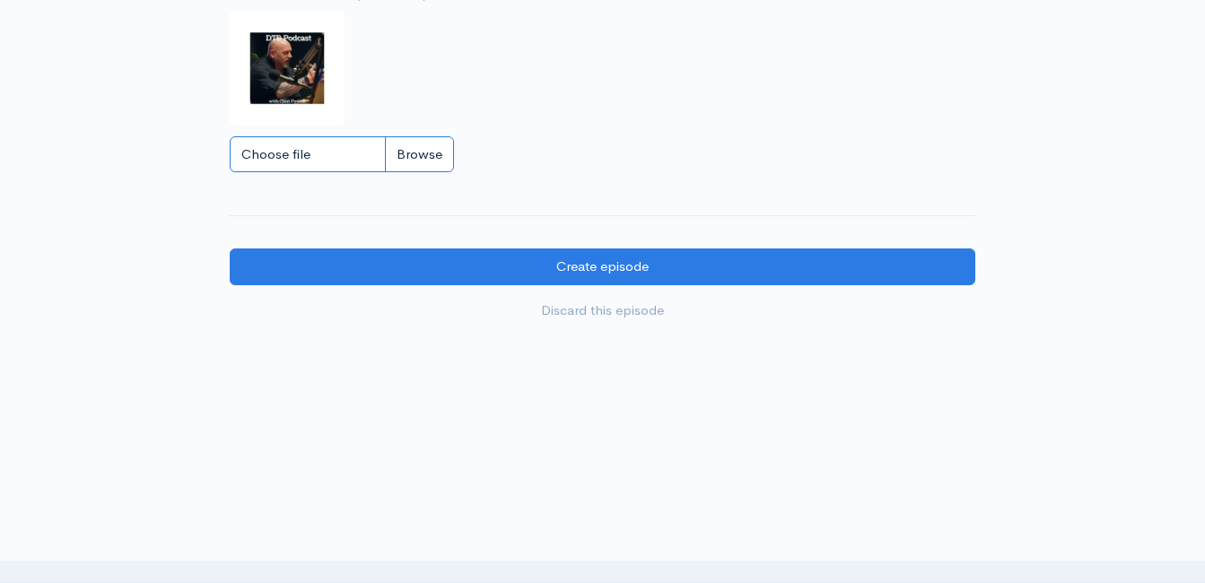
type input "C:\fakepath\450591796_1013938890741267_212763636491488363_n.jpg"
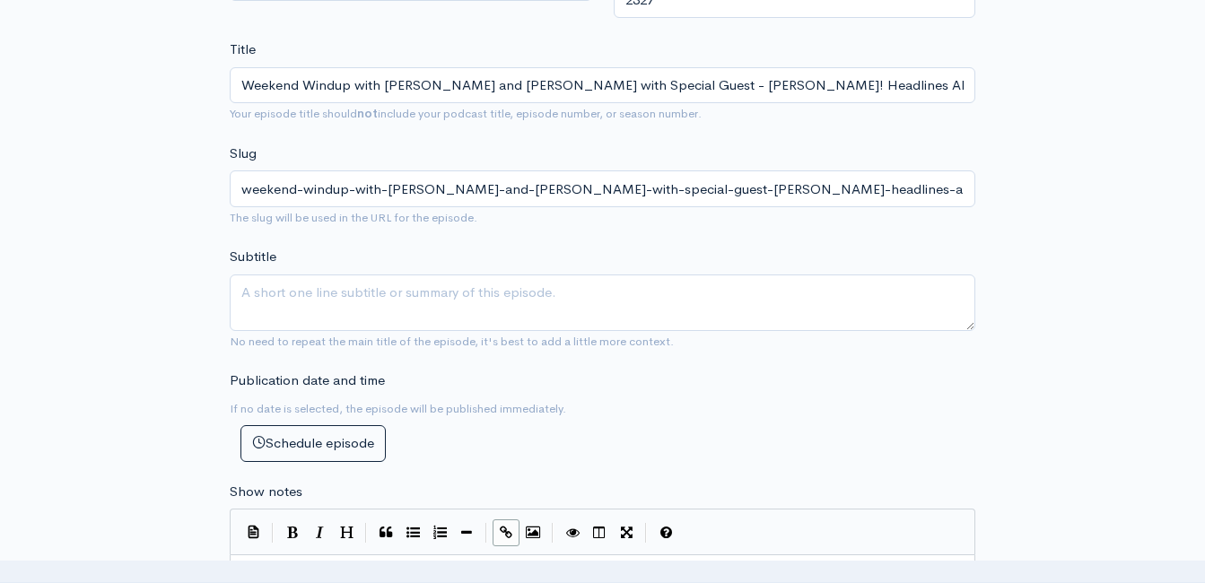
scroll to position [590, 0]
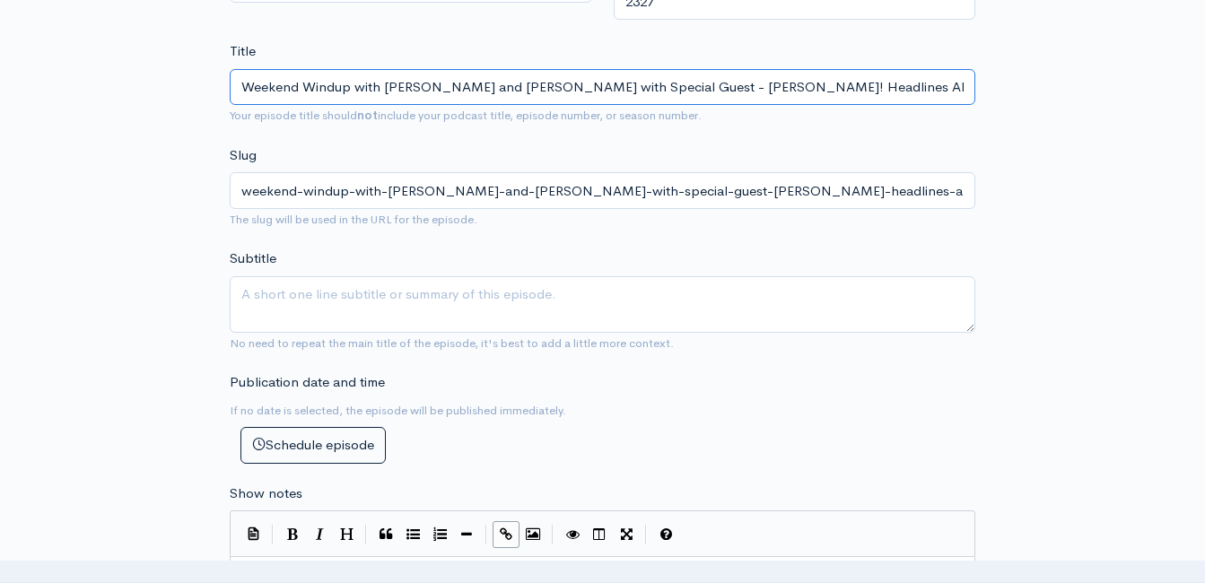
click at [383, 85] on input "Weekend Windup with Jeff Styles and Clint with Special Guest - Chas Snowden! He…" at bounding box center [602, 87] width 745 height 37
click at [533, 90] on input "Weekend Windup with Jeff Styles and Clint with Special Guest - Chas Snowden! He…" at bounding box center [602, 87] width 745 height 37
type input "Weekend Windup with Jeff Styles and Clint wit Special Guest - Chas Snowden! Hea…"
type input "weekend-windup-with-jeff-styles-and-clint-wit-special-guest-chas-snowden-headli…"
type input "Weekend Windup with Jeff Styles and Clint wi Special Guest - Chas Snowden! Head…"
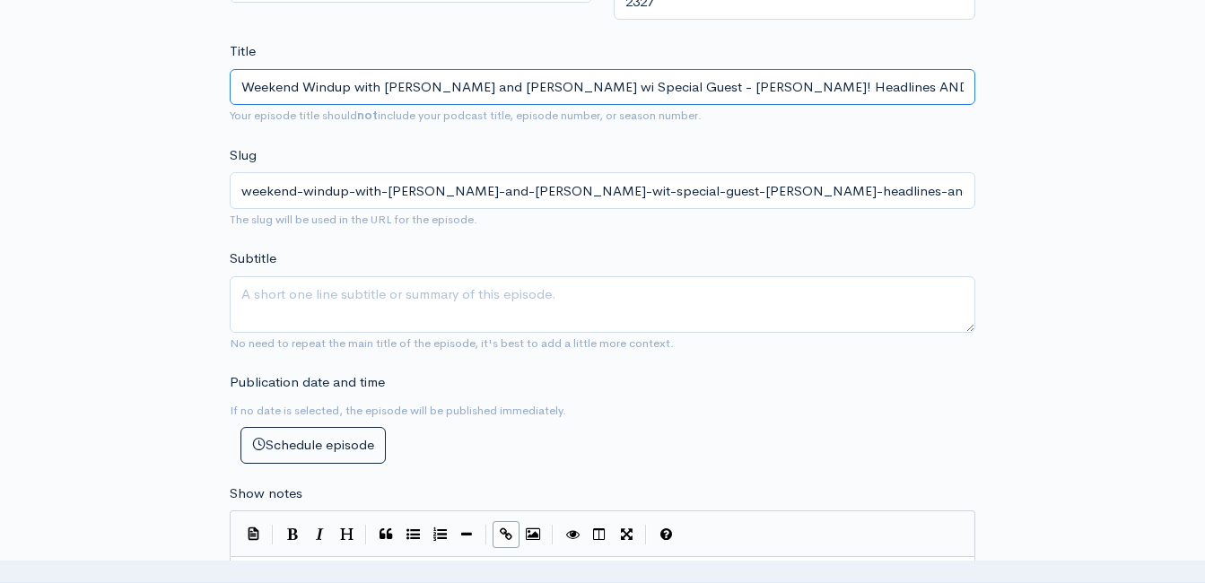
type input "weekend-windup-with-jeff-styles-and-clint-wi-special-guest-chas-snowden-headlin…"
type input "Weekend Windup with Jeff Styles and Clint w Special Guest - Chas Snowden! Headl…"
type input "weekend-windup-with-jeff-styles-and-clint-w-special-guest-chas-snowden-headline…"
type input "Weekend Windup with Jeff Styles and Clint Special Guest - Chas Snowden! Headlin…"
type input "weekend-windup-with-jeff-styles-and-clint-special-guest-chas-snowden-headlines-…"
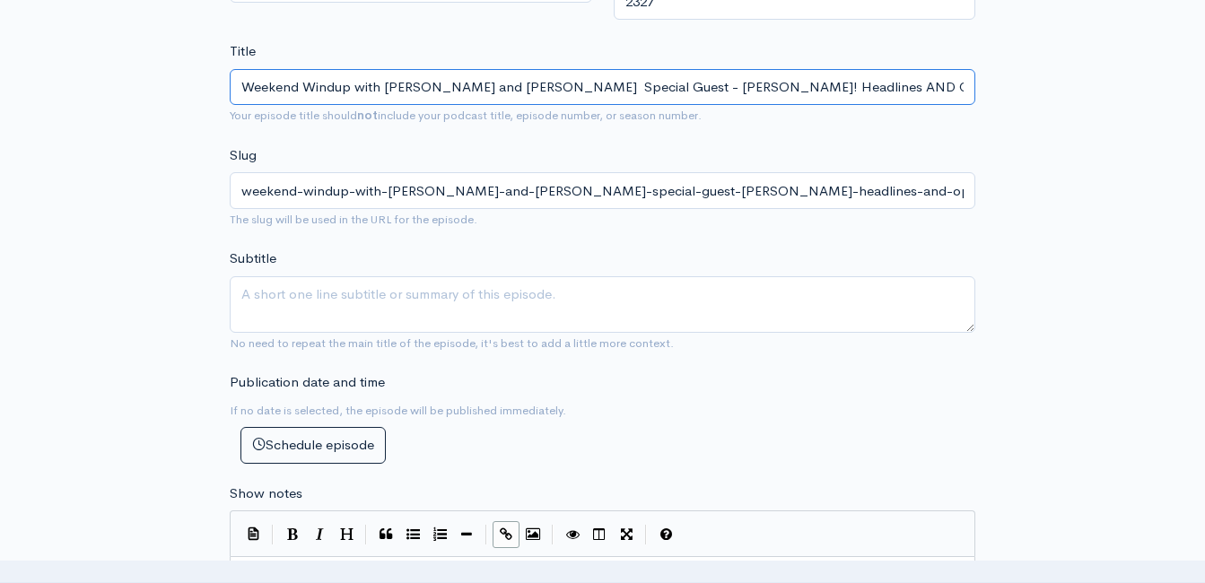
type input "Weekend Windup with Jeff Styles and Clint j Special Guest - Chas Snowden! Headl…"
type input "weekend-windup-with-jeff-styles-and-clint-j-special-guest-chas-snowden-headline…"
type input "Weekend Windup with Jeff Styles and Clint jo Special Guest - Chas Snowden! Head…"
type input "weekend-windup-with-jeff-styles-and-clint-jo-special-guest-chas-snowden-headlin…"
type input "Weekend Windup with Jeff Styles and Clint join Special Guest - Chas Snowden! He…"
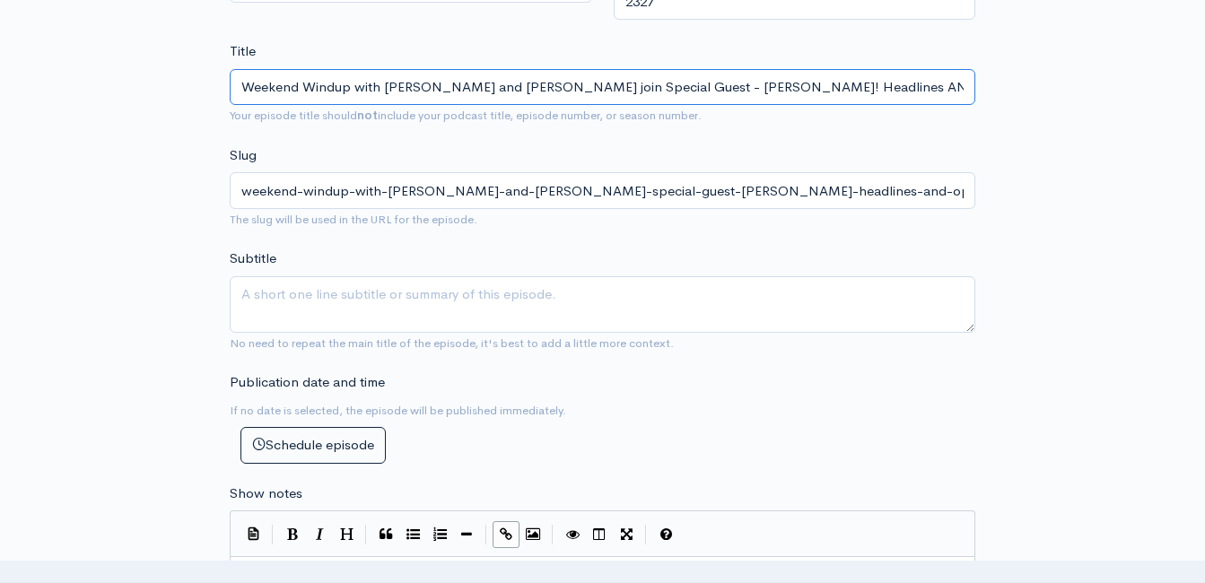
type input "weekend-windup-with-jeff-styles-and-clint-join-special-guest-chas-snowden-headl…"
type input "Weekend Windup with Jeff Styles and Clint joine Special Guest - Chas Snowden! H…"
type input "weekend-windup-with-jeff-styles-and-clint-joine-special-guest-chas-snowden-head…"
type input "Weekend Windup with Jeff Styles and Clint joined Special Guest - Chas Snowden! …"
type input "weekend-windup-with-jeff-styles-and-clint-joined-special-guest-chas-snowden-hea…"
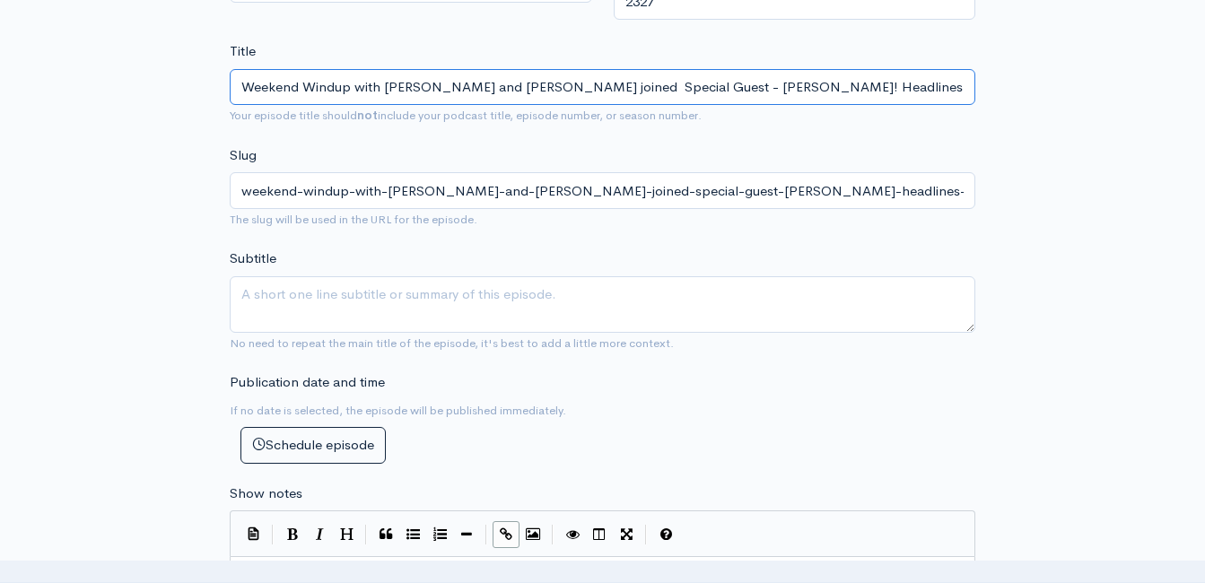
type input "Weekend Windup with Jeff Styles and Clint joined b Special Guest - Chas Snowden…"
type input "weekend-windup-with-jeff-styles-and-clint-joined-b-special-guest-chas-snowden-h…"
type input "Weekend Windup with Jeff Styles and Clint joined by Special Guest - Chas Snowde…"
type input "weekend-windup-with-jeff-styles-and-clint-joined-by-special-guest-chas-snowden-…"
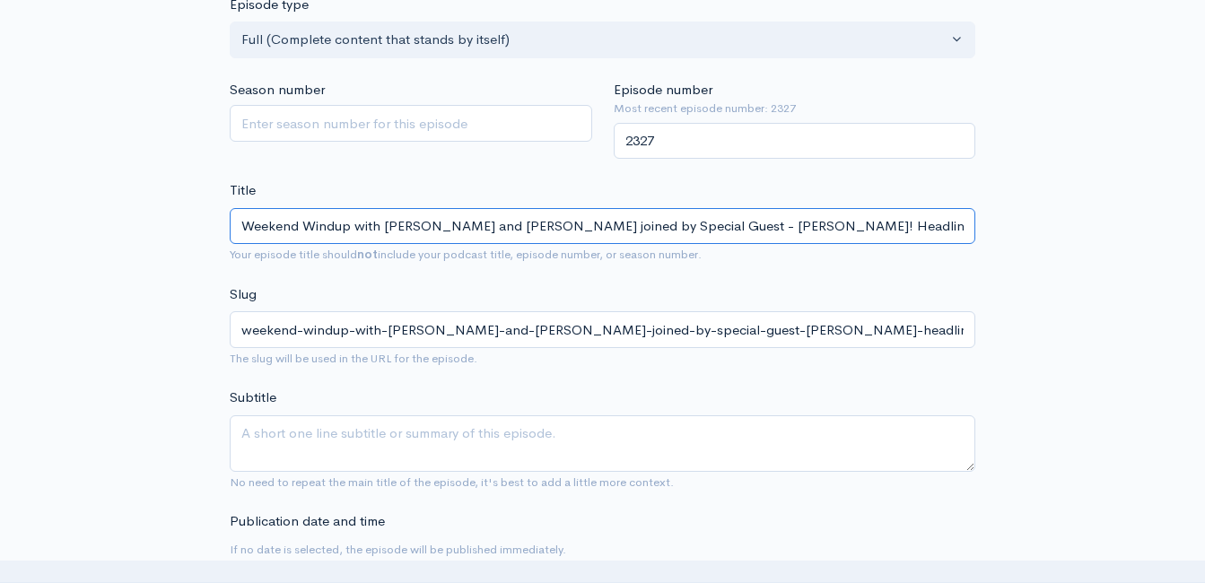
scroll to position [321, 0]
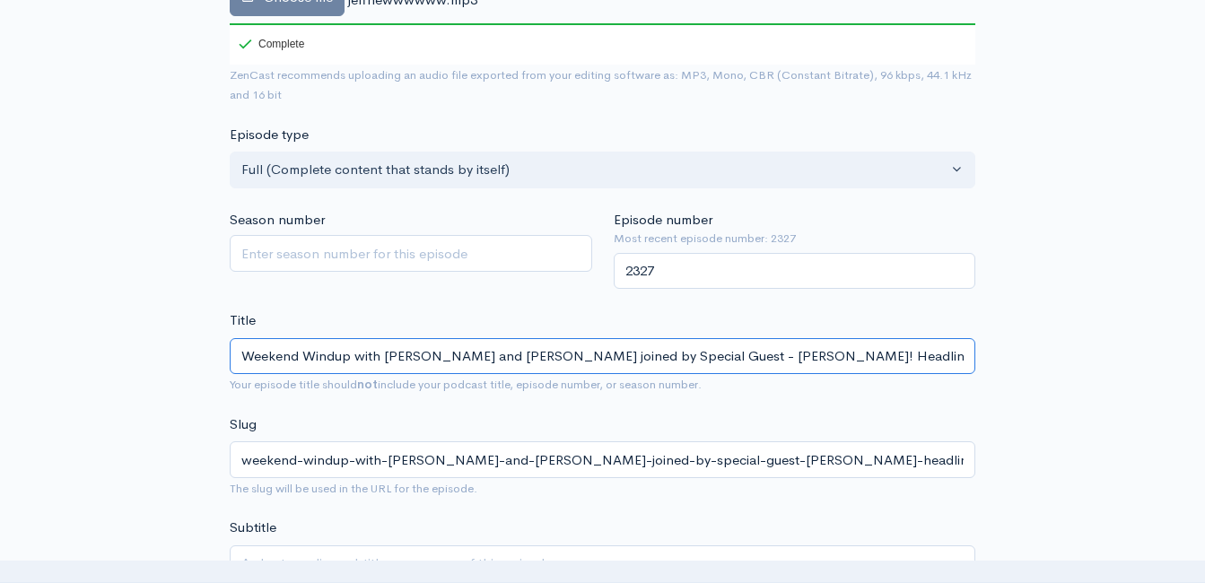
type input "Weekend Windup with Jeff Styles and Clint joined by Special Guest - Chas Snowde…"
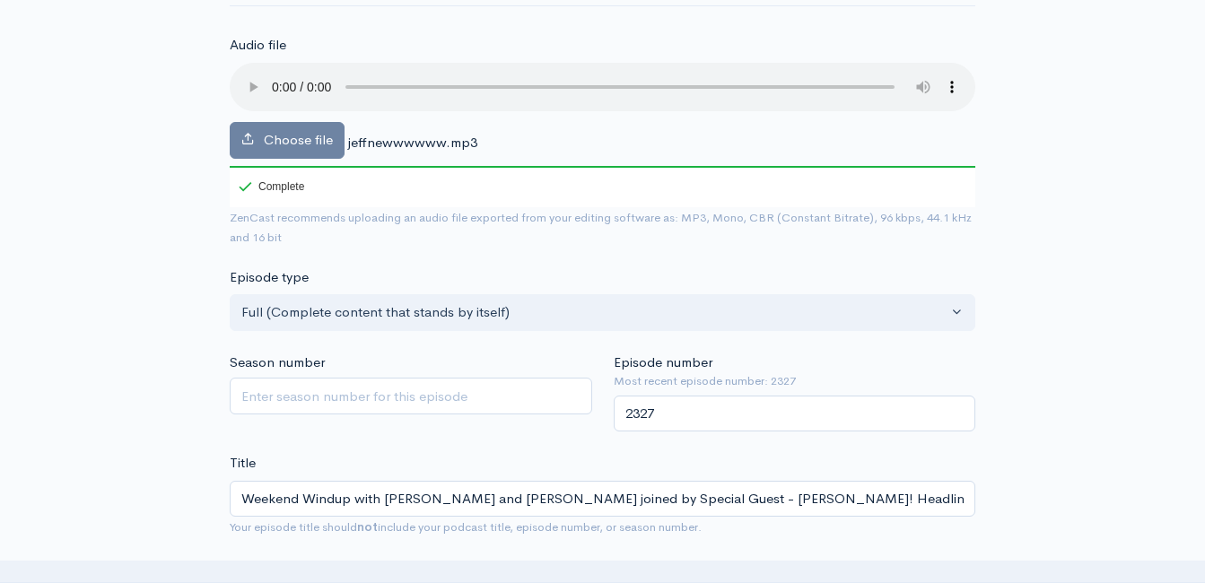
scroll to position [179, 0]
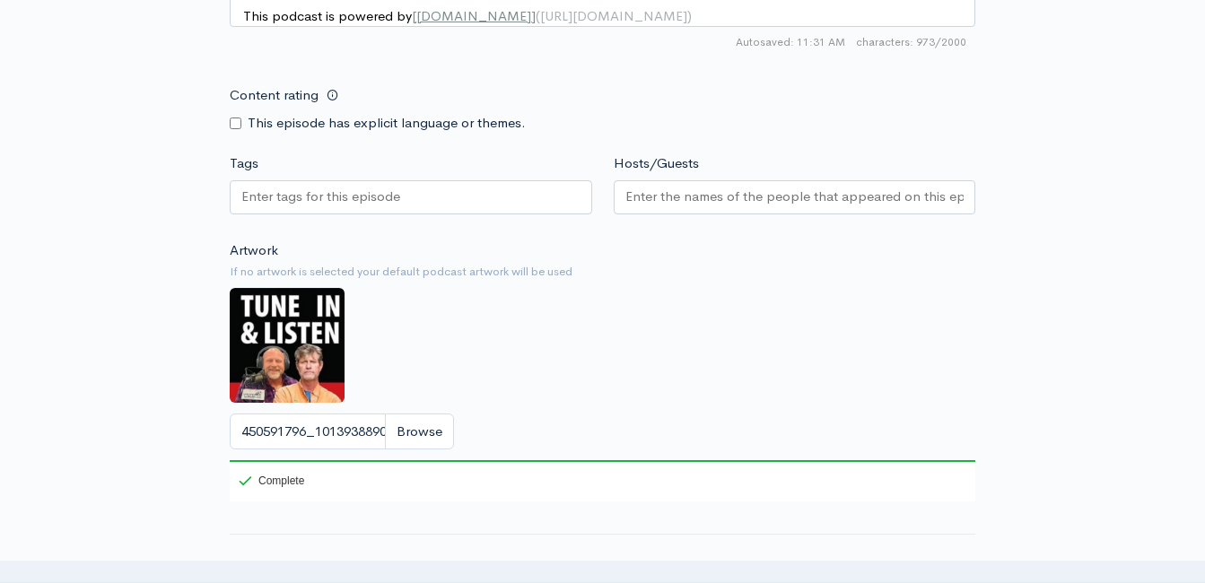
scroll to position [1889, 0]
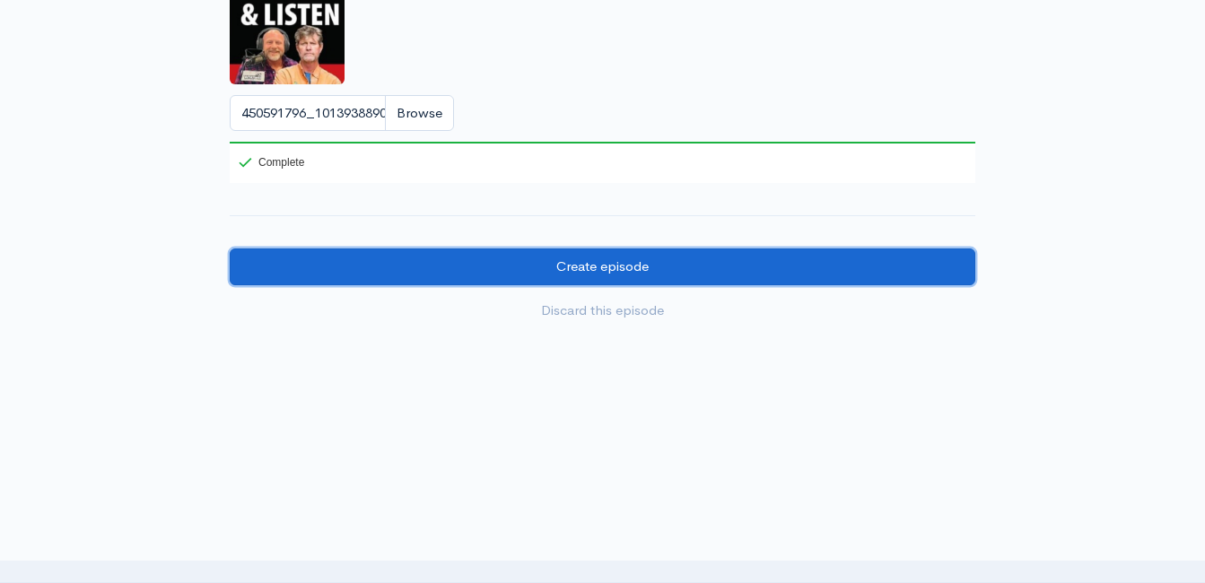
click at [754, 267] on input "Create episode" at bounding box center [602, 266] width 745 height 37
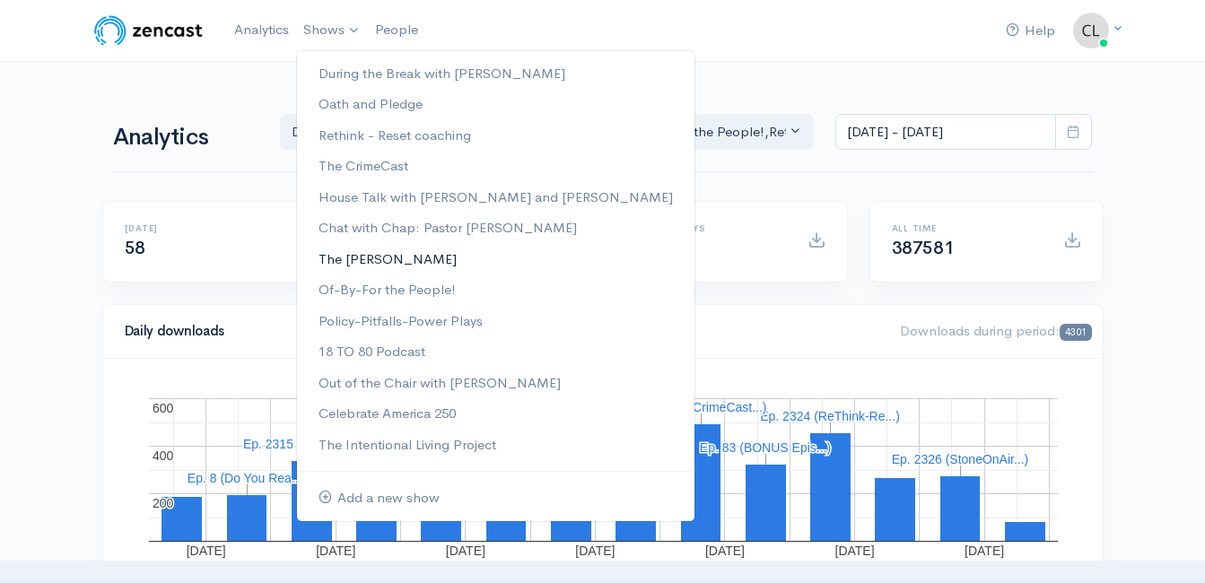
click at [344, 255] on link "The [PERSON_NAME]" at bounding box center [495, 259] width 397 height 31
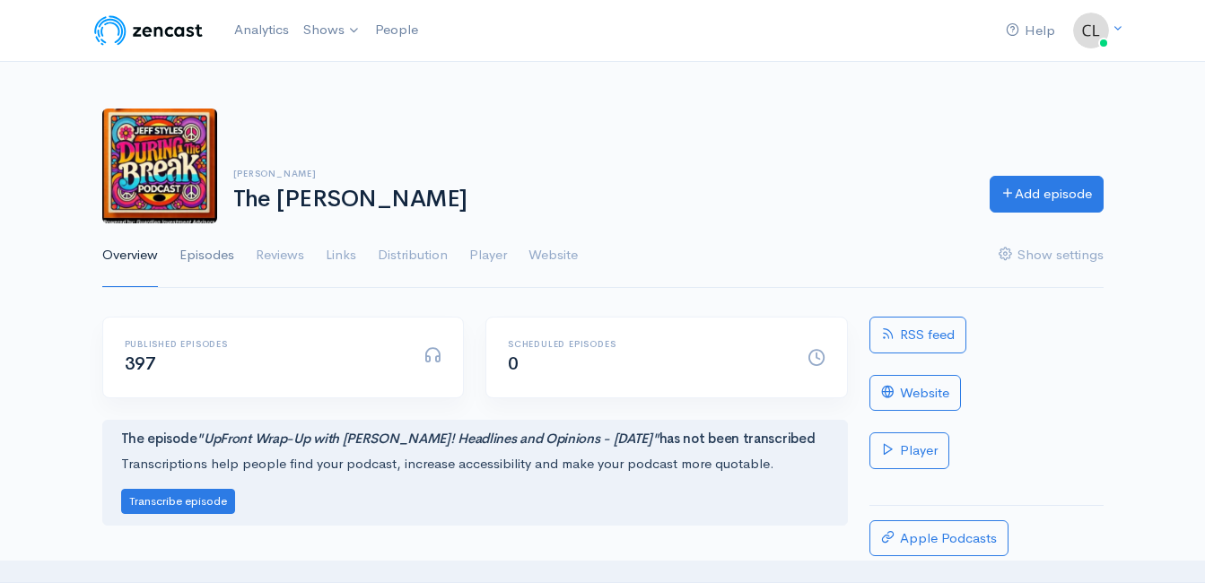
click at [204, 253] on link "Episodes" at bounding box center [206, 255] width 55 height 65
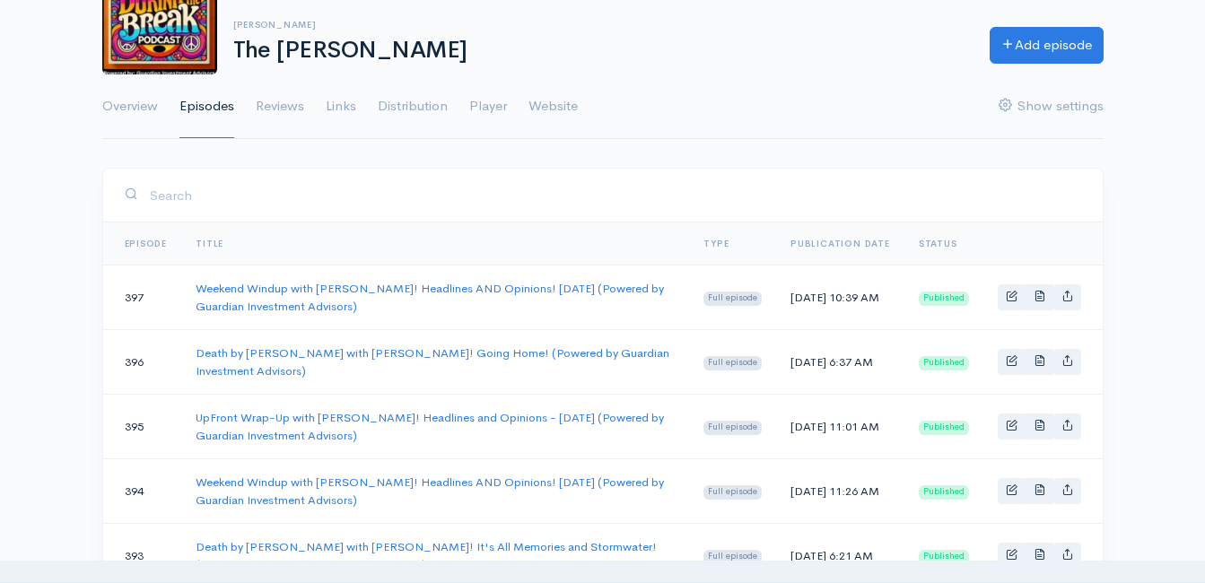
scroll to position [179, 0]
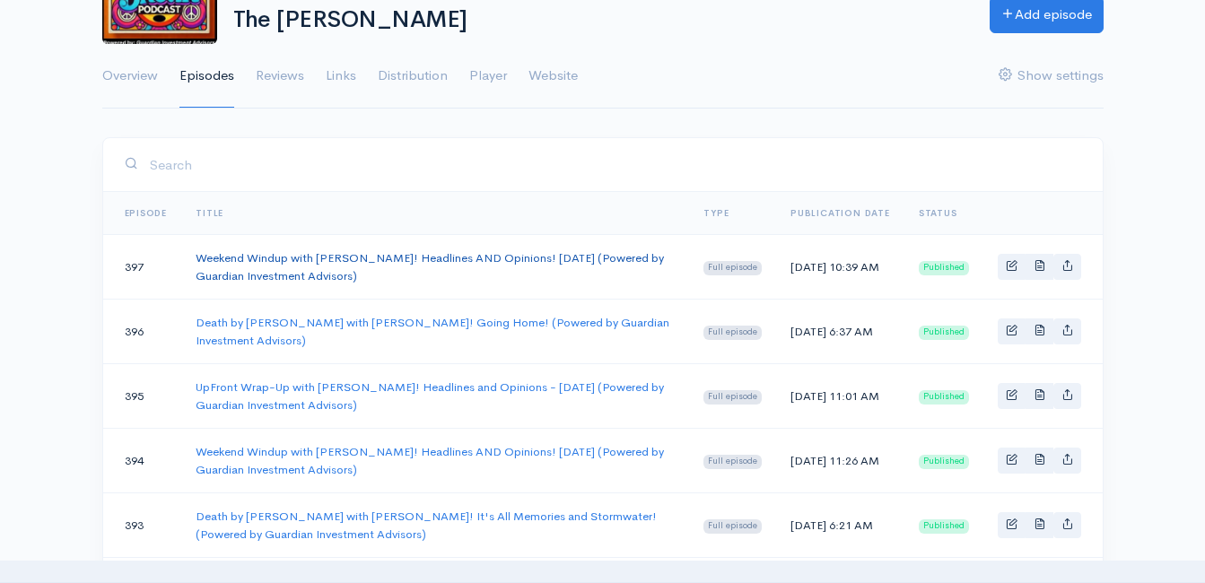
click at [301, 257] on link "Weekend Windup with [PERSON_NAME]! Headlines AND Opinions! [DATE] (Powered by G…" at bounding box center [430, 266] width 468 height 33
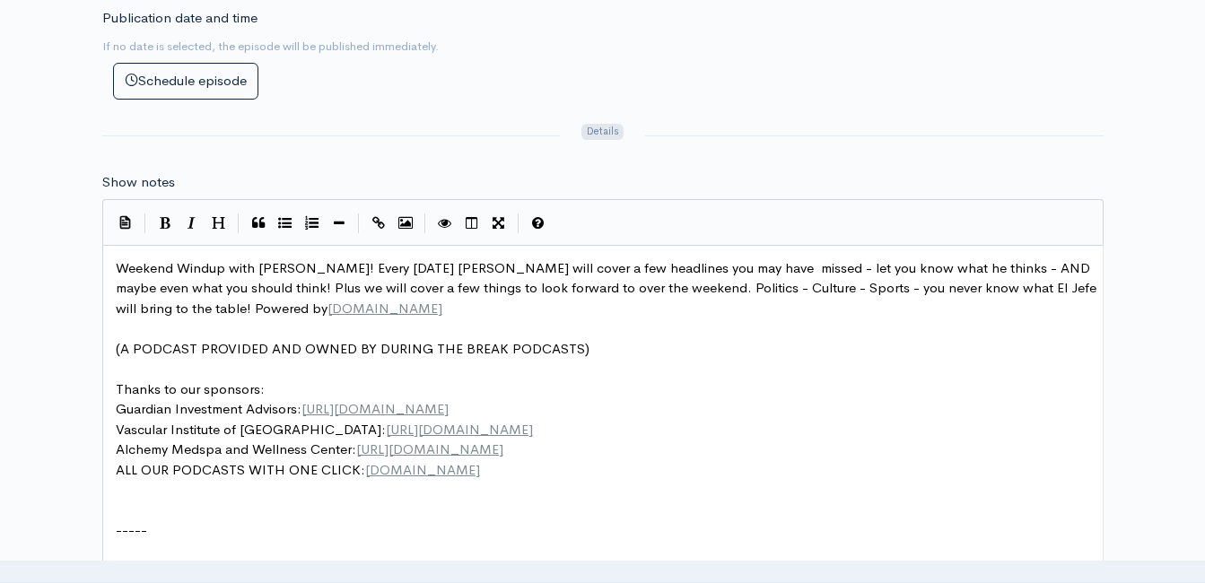
scroll to position [7, 0]
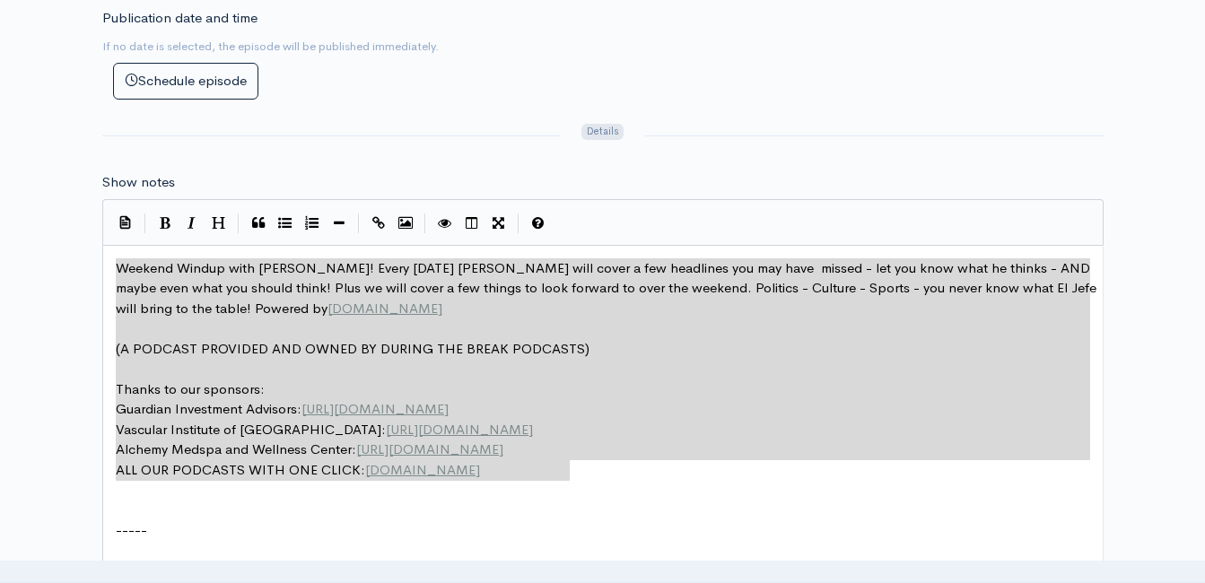
drag, startPoint x: 561, startPoint y: 464, endPoint x: 121, endPoint y: 264, distance: 482.9
type textarea "​Weekend Windup with [PERSON_NAME]! Every [DATE] [PERSON_NAME] will cover a few…"
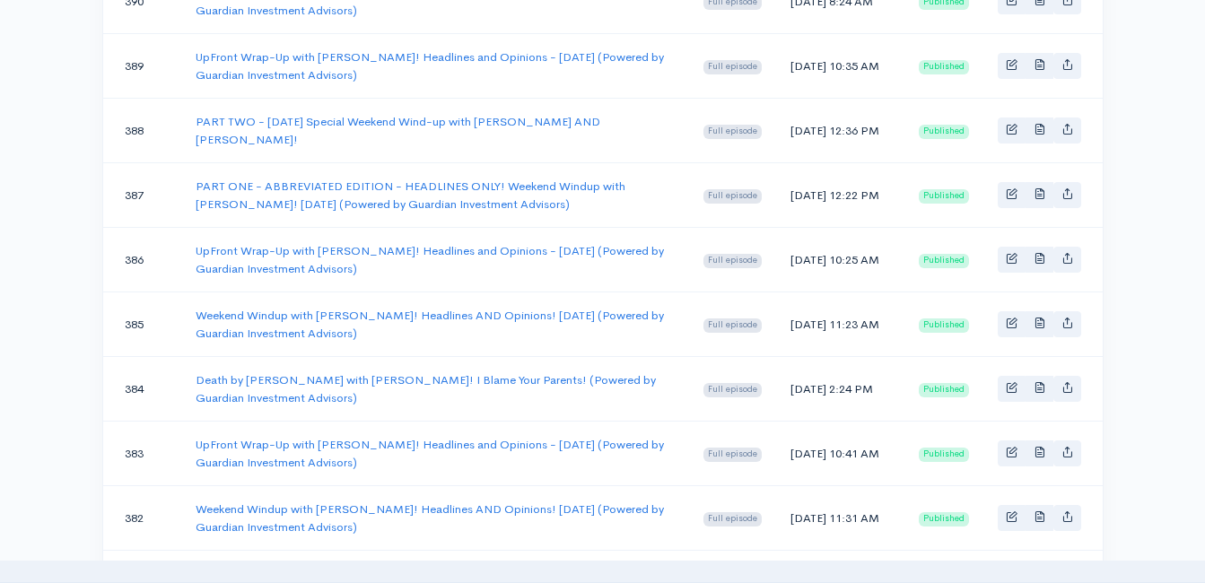
scroll to position [179, 0]
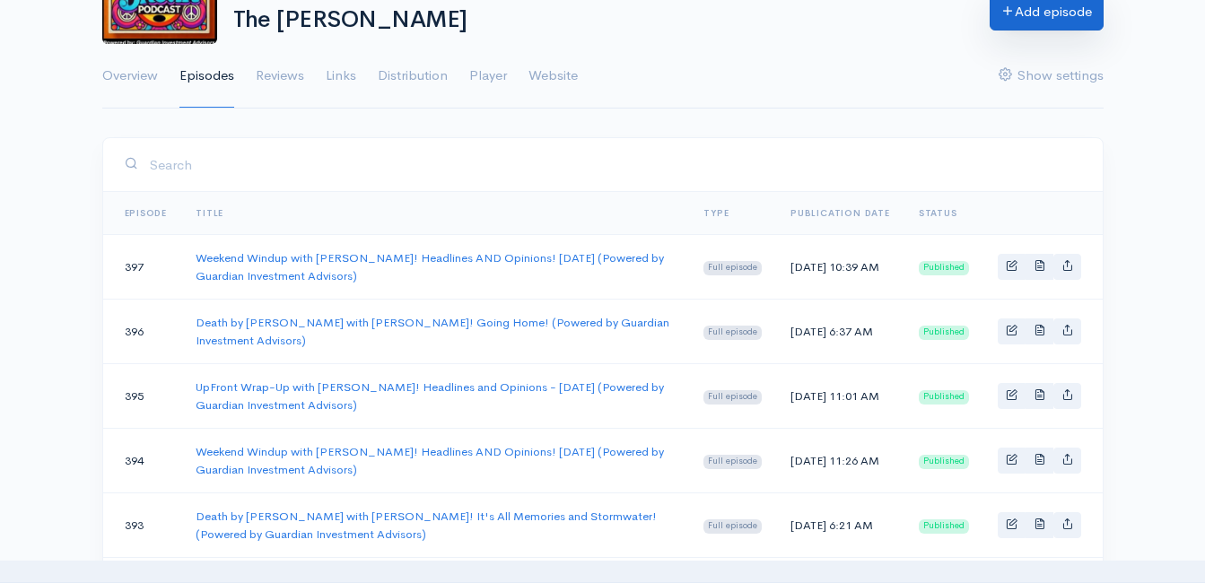
click at [1030, 16] on link "Add episode" at bounding box center [1046, 12] width 114 height 37
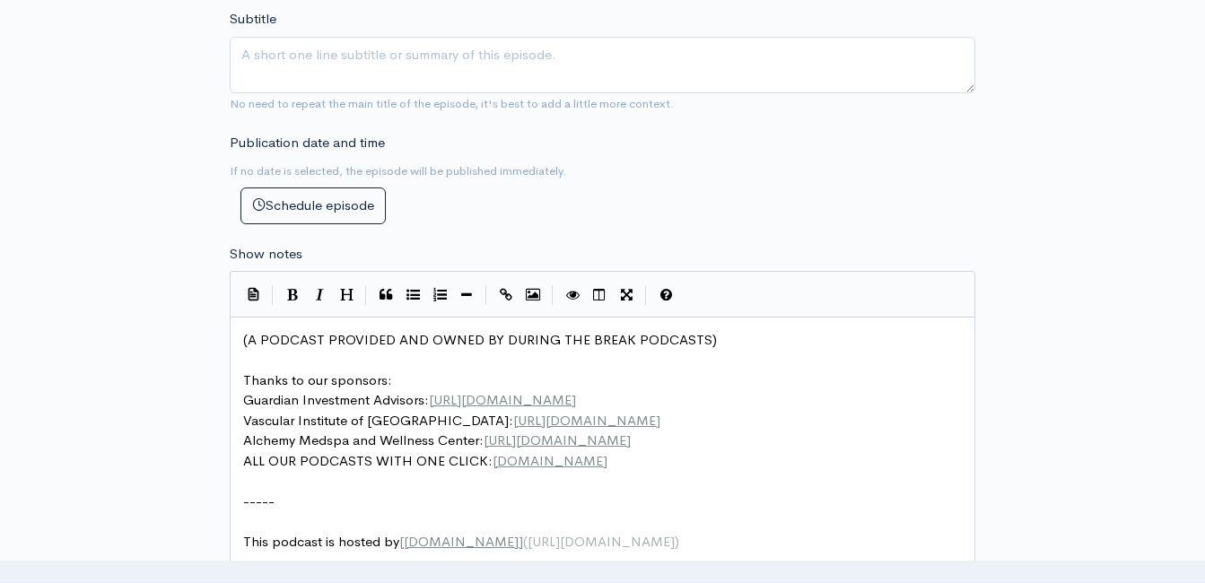
scroll to position [7, 0]
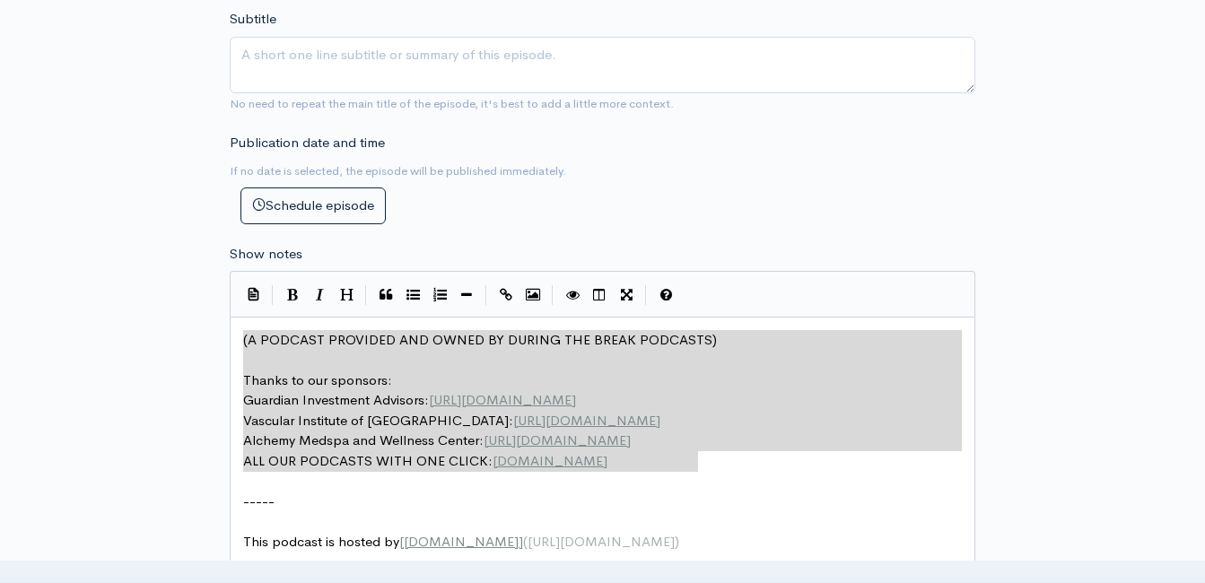
drag, startPoint x: 695, startPoint y: 454, endPoint x: 231, endPoint y: 296, distance: 490.7
type textarea "​(A PODCAST PROVIDED AND OWNED BY DURING THE BREAK PODCASTS) Thanks to our spon…"
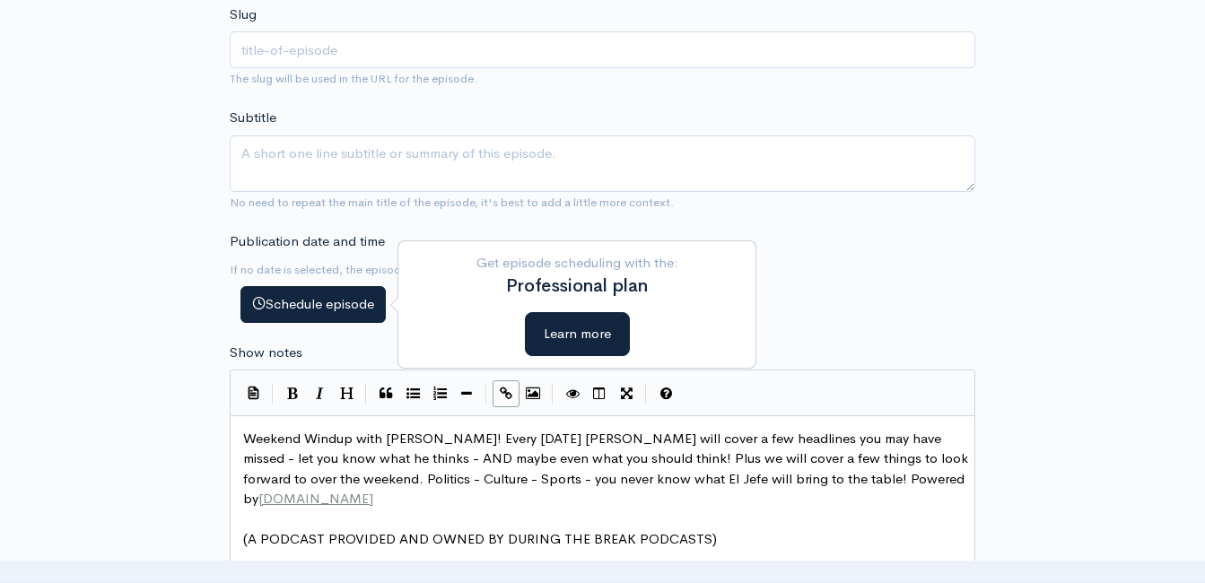
scroll to position [359, 0]
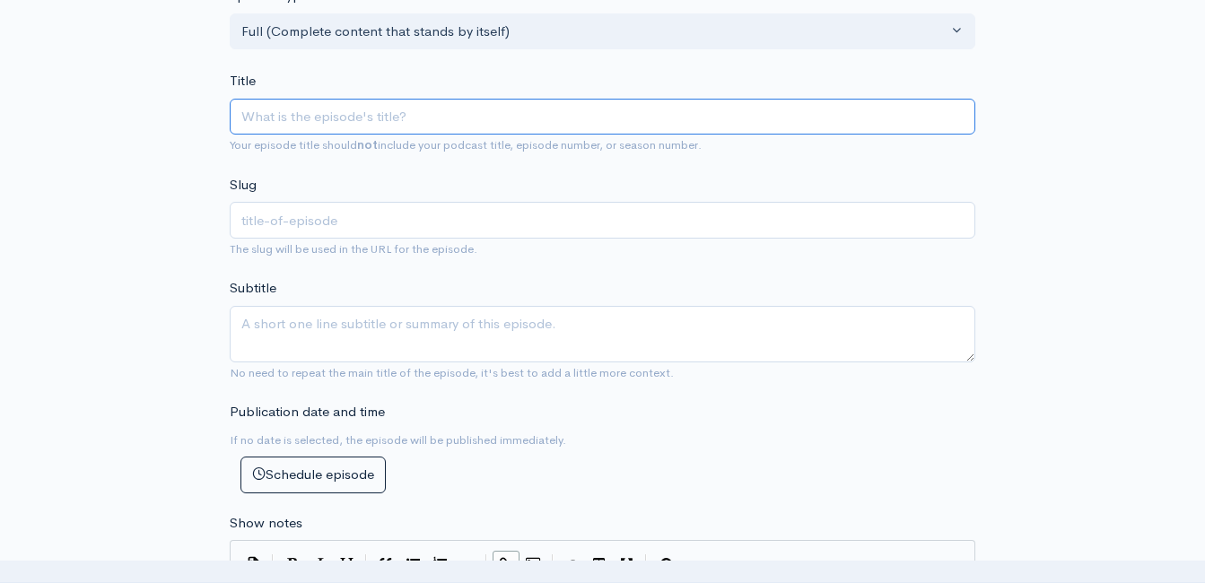
click at [331, 113] on input "Title" at bounding box center [602, 117] width 745 height 37
type input "w"
type input "Weekend Windup with [PERSON_NAME]! Headlines AND Opinions! [DATE] (Powered by G…"
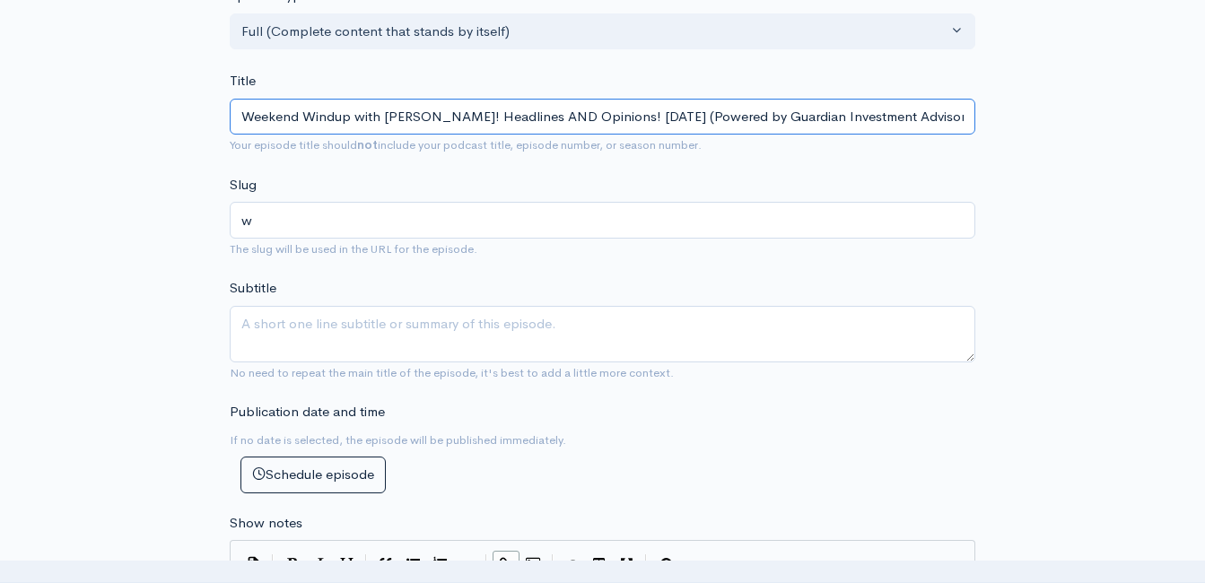
type input "weekend-windup-with-[PERSON_NAME]-headlines-and-opinions-82925-powered-by-guard…"
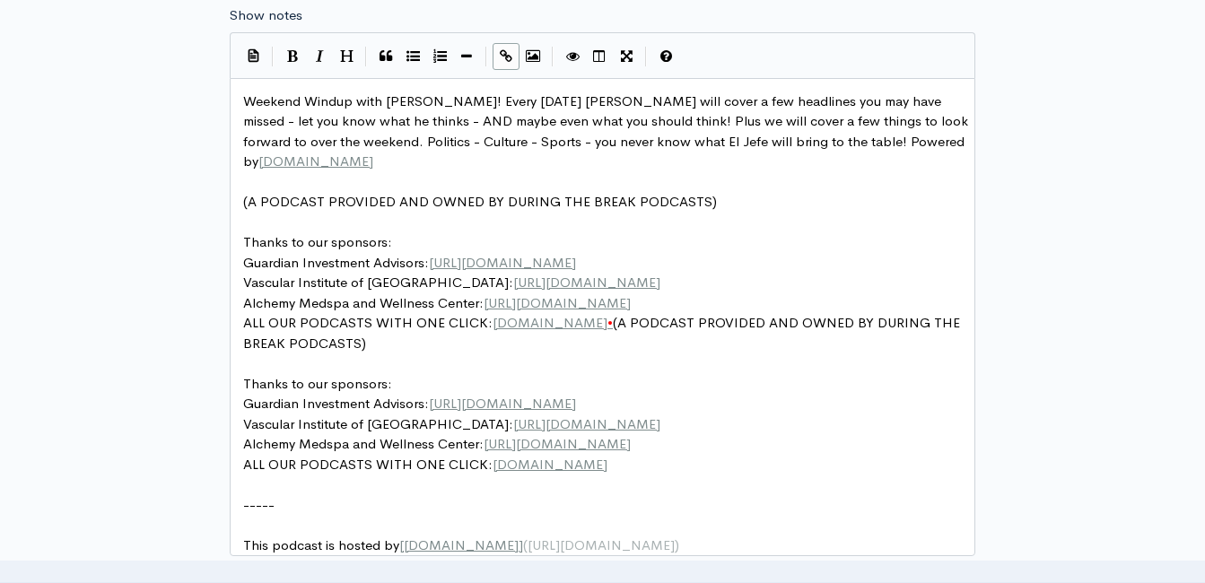
scroll to position [956, 0]
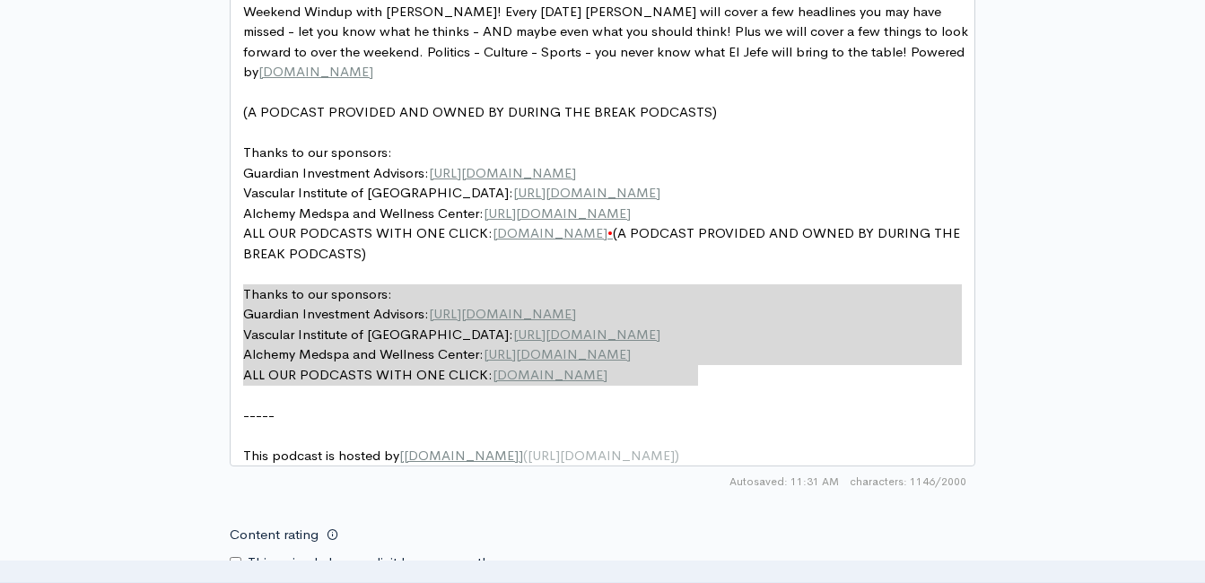
type textarea "Thanks to our sponsors: Guardian Investment Advisors: [URL][DOMAIN_NAME] Vascul…"
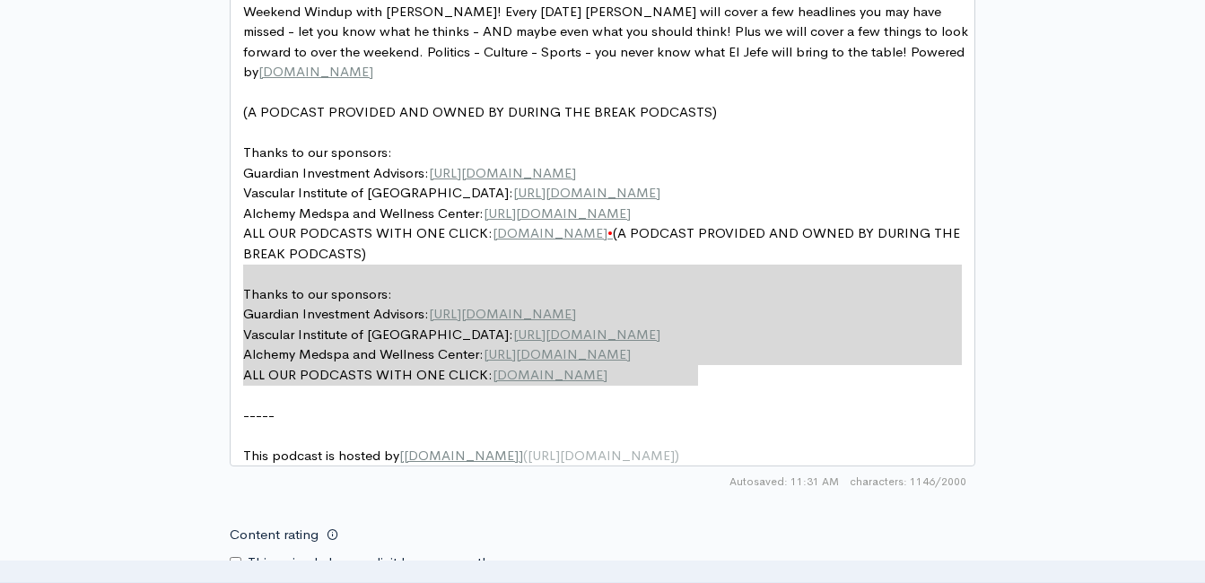
drag, startPoint x: 702, startPoint y: 385, endPoint x: 230, endPoint y: 282, distance: 483.8
click at [230, 282] on div "Thanks to our sponsors: Guardian Investment Advisors: [URL][DOMAIN_NAME] Vascul…" at bounding box center [602, 227] width 745 height 478
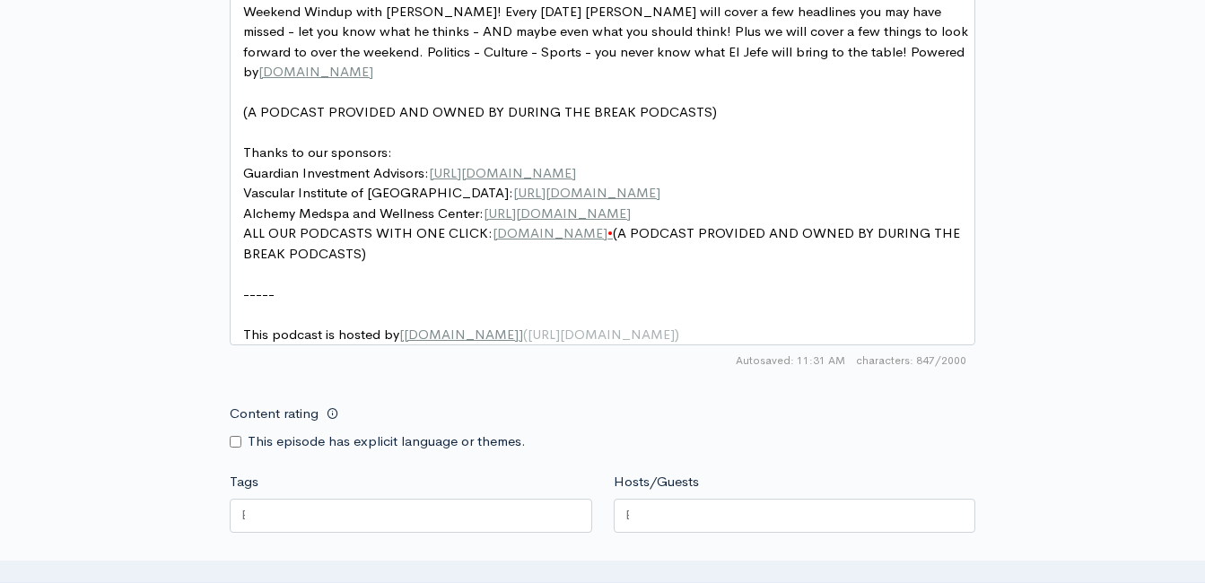
click at [475, 102] on pre "(A PODCAST PROVIDED AND OWNED BY DURING THE BREAK PODCASTS)" at bounding box center [608, 112] width 739 height 21
type textarea "(A PODCAST PROVIDED AND OWNED BY DURING THE BREAK PODCASTS)"
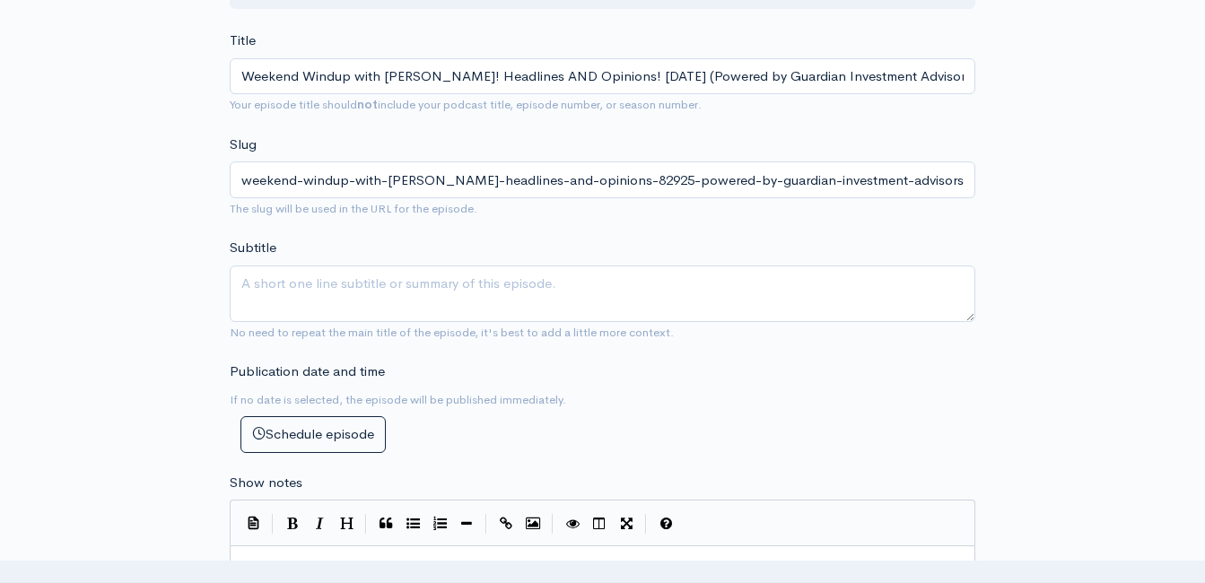
scroll to position [239, 0]
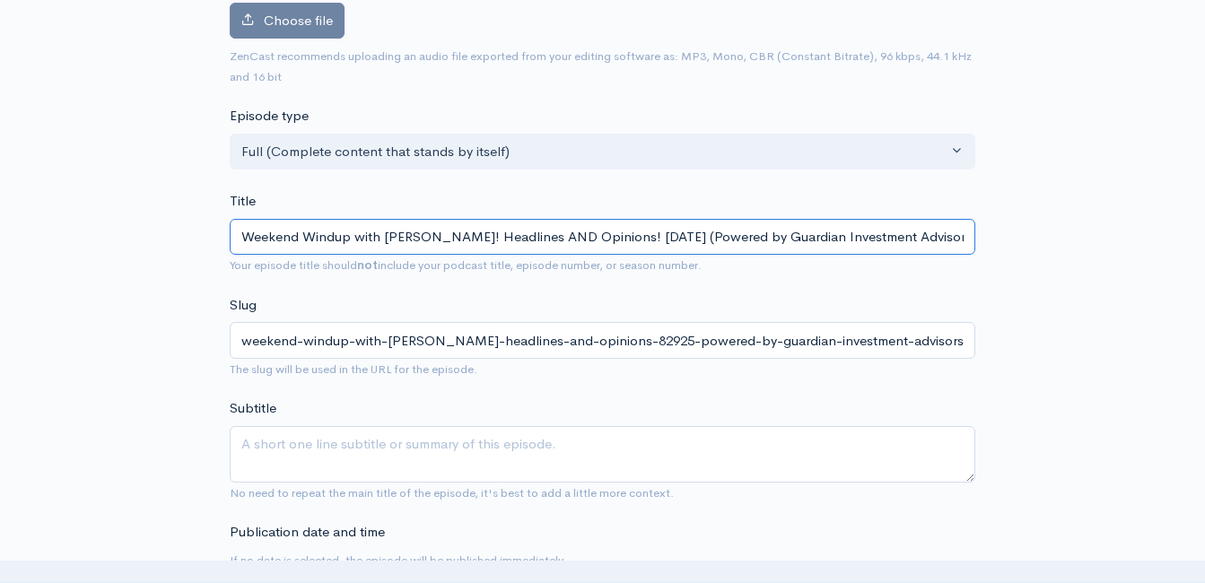
click at [429, 238] on input "Weekend Windup with [PERSON_NAME]! Headlines AND Opinions! [DATE] (Powered by G…" at bounding box center [602, 237] width 745 height 37
drag, startPoint x: 639, startPoint y: 236, endPoint x: 652, endPoint y: 257, distance: 24.6
click at [639, 237] on input "Weekend Windup with [PERSON_NAME]! Headlines AND Opinions! [DATE] (Powered by G…" at bounding box center [602, 237] width 745 height 37
type input "Weekend Windup with [PERSON_NAME]! Headlines AND Opinions! [DATE] (Powered by G…"
type input "weekend-windup-with-[PERSON_NAME]-headlines-and-opinions-8225-powered-by-guardi…"
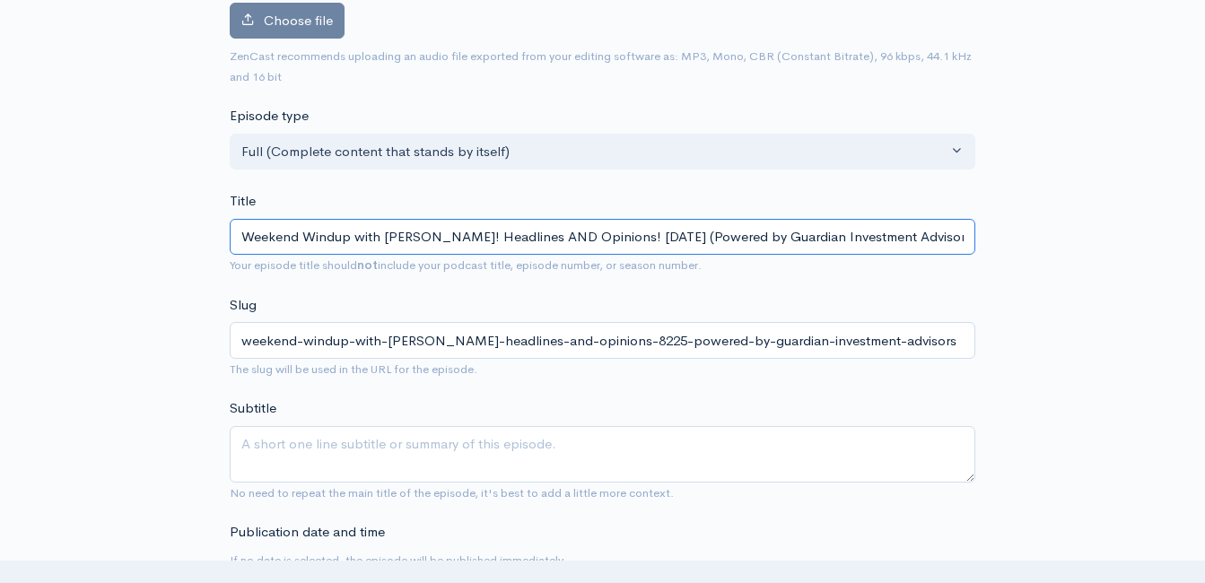
type input "Weekend Windup with [PERSON_NAME]! Headlines AND Opinions! 8//25 (Powered by Gu…"
type input "weekend-windup-with-[PERSON_NAME]-headlines-and-opinions-825-powered-by-guardia…"
type input "Weekend Windup with [PERSON_NAME]! Headlines AND Opinions! /25 (Powered by Guar…"
type input "weekend-windup-with-[PERSON_NAME]-headlines-and-opinions-25-powered-by-guardian…"
type input "Weekend Windup with [PERSON_NAME]! Headlines AND Opinions! 9/25 (Powered by Gua…"
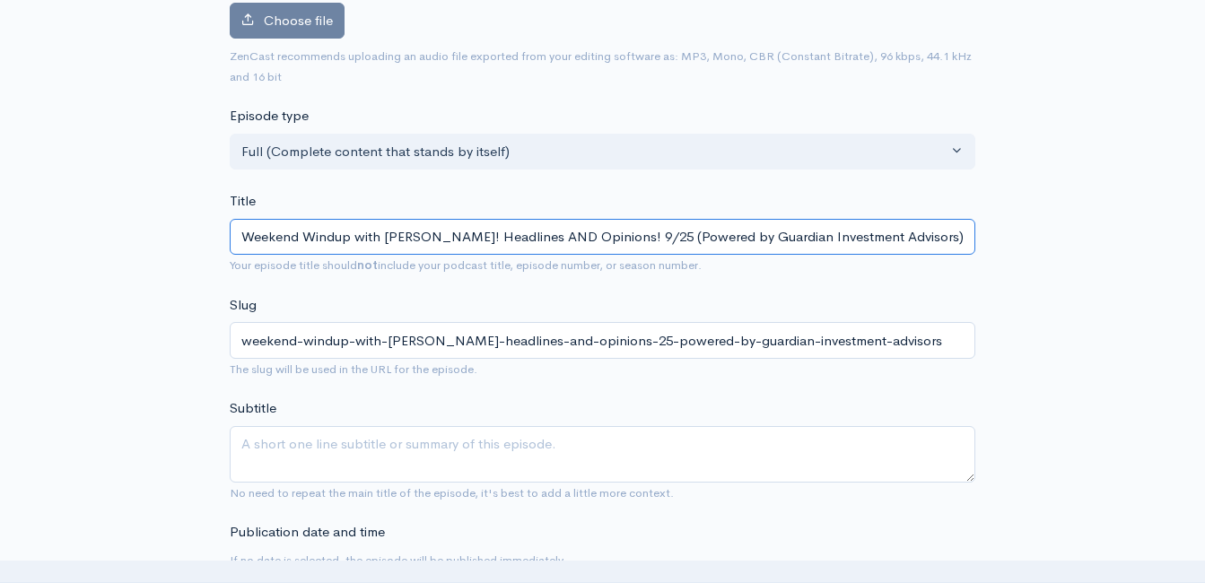
type input "weekend-windup-with-[PERSON_NAME]-headlines-and-opinions-925-powered-by-guardia…"
type input "Weekend Windup with [PERSON_NAME]! Headlines AND Opinions! [DATE] (Powered by G…"
type input "weekend-windup-with-[PERSON_NAME]-headlines-and-opinions-9525-powered-by-guardi…"
click at [446, 240] on input "Weekend Windup with [PERSON_NAME]! Headlines AND Opinions! [DATE] (Powered by G…" at bounding box center [602, 237] width 745 height 37
type input "Weekend Windup with [PERSON_NAME] wio! Headlines AND Opinions! [DATE] (Powered …"
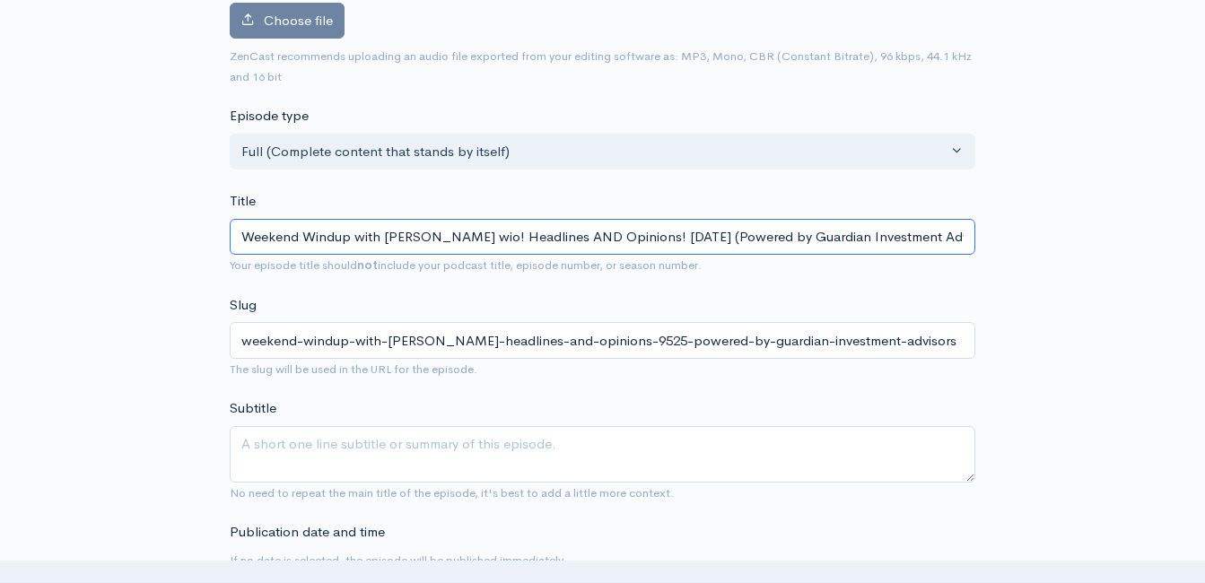
type input "weekend-windup-with-[PERSON_NAME]-wio-headlines-and-opinions-9525-powered-by-gu…"
type input "Weekend Windup with [PERSON_NAME] wioth! Headlines AND Opinions! [DATE] (Powere…"
type input "weekend-windup-with-[PERSON_NAME]-wioth-headlines-and-opinions-9525-powered-by-…"
type input "Weekend Windup with [PERSON_NAME] [PERSON_NAME]! Headlines AND Opinions! [DATE]…"
type input "weekend-windup-with-[PERSON_NAME]-[PERSON_NAME]-headlines-and-opinions-9525-pow…"
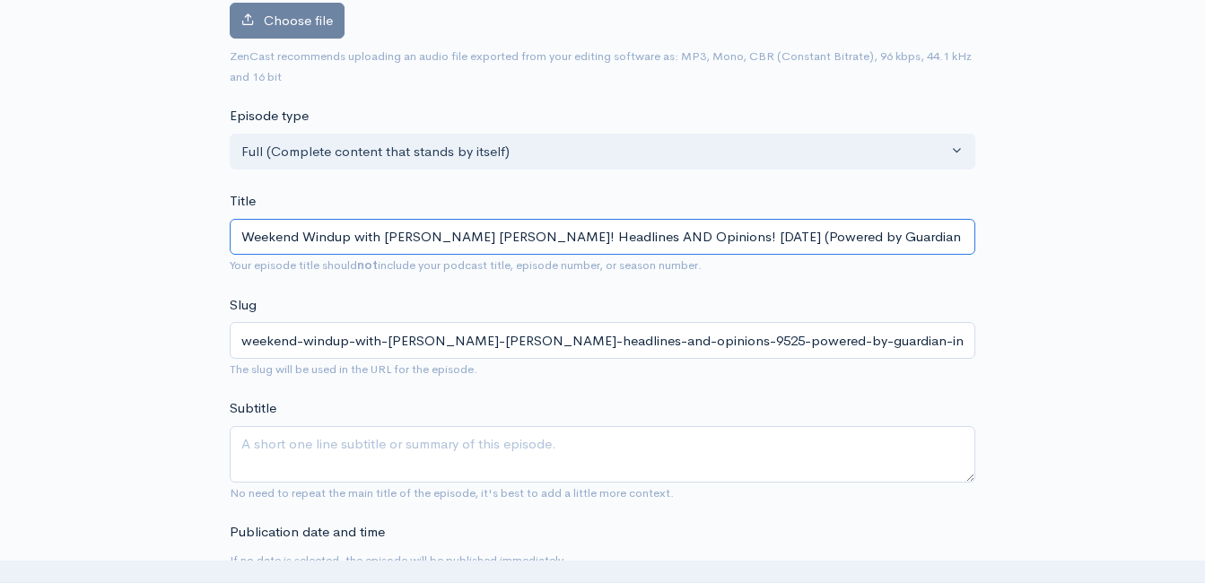
type input "Weekend Windup with [PERSON_NAME] wio! Headlines AND Opinions! [DATE] (Powered …"
type input "weekend-windup-with-[PERSON_NAME]-wio-headlines-and-opinions-9525-powered-by-gu…"
type input "Weekend Windup with [PERSON_NAME] wit! Headlines AND Opinions! [DATE] (Powered …"
type input "weekend-windup-with-[PERSON_NAME]-wit-headlines-and-opinions-9525-powered-by-gu…"
type input "Weekend Windup with [PERSON_NAME] with! Headlines AND Opinions! [DATE] (Powered…"
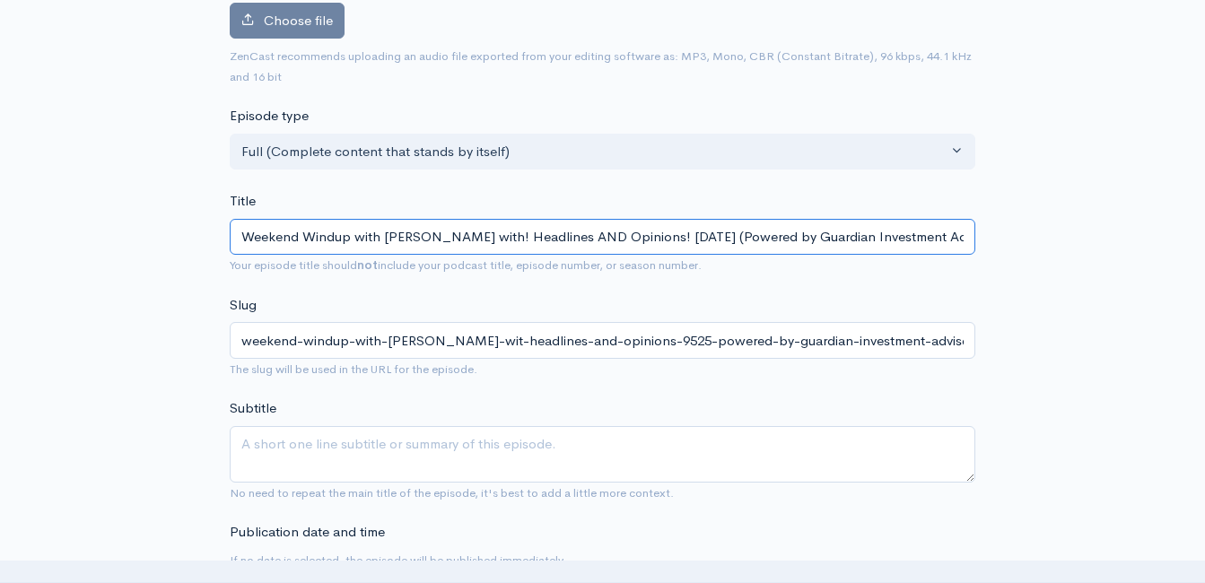
type input "weekend-windup-with-[PERSON_NAME]-with-headlines-and-opinions-9525-powered-by-g…"
type input "Weekend Windup with [PERSON_NAME] with a! Headlines AND Opinions! [DATE] (Power…"
type input "weekend-windup-with-[PERSON_NAME]-with-a-headlines-and-opinions-9525-powered-by…"
type input "Weekend Windup with [PERSON_NAME] with a s! Headlines AND Opinions! [DATE] (Pow…"
type input "weekend-windup-with-[PERSON_NAME]-with-a-s-headlines-and-opinions-9525-powered-…"
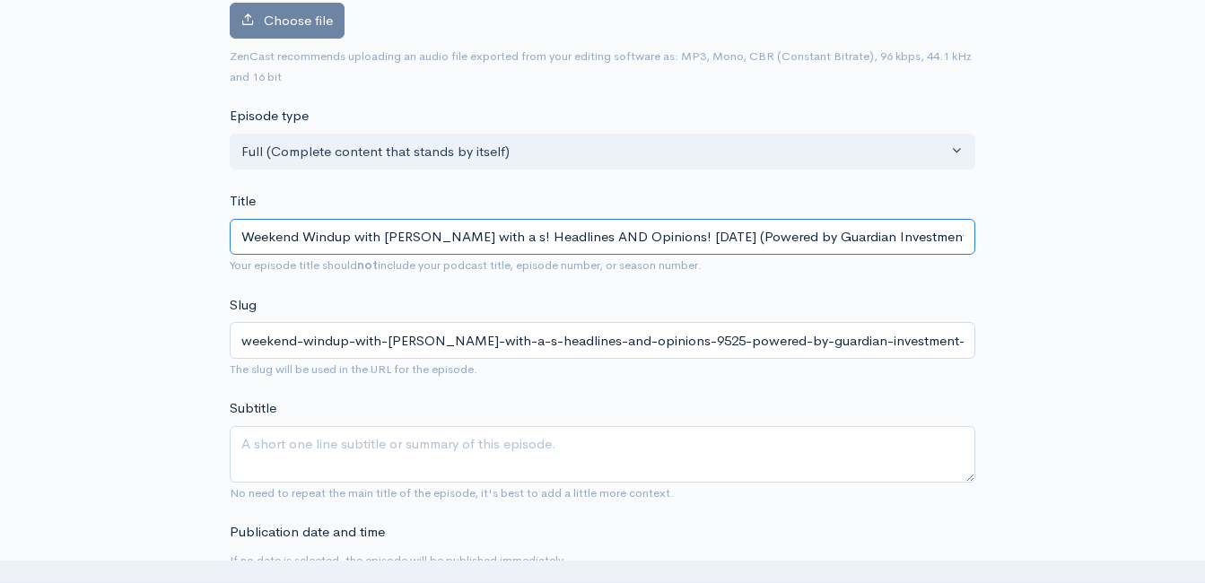
type input "Weekend Windup with [PERSON_NAME] with a sp! Headlines AND Opinions! [DATE] (Po…"
type input "weekend-windup-with-[PERSON_NAME]-with-a-sp-headlines-and-opinions-9525-powered…"
type input "Weekend Windup with [PERSON_NAME] with a s! Headlines AND Opinions! [DATE] (Pow…"
type input "weekend-windup-with-[PERSON_NAME]-with-a-s-headlines-and-opinions-9525-powered-…"
type input "Weekend Windup with [PERSON_NAME] with a ! Headlines AND Opinions! [DATE] (Powe…"
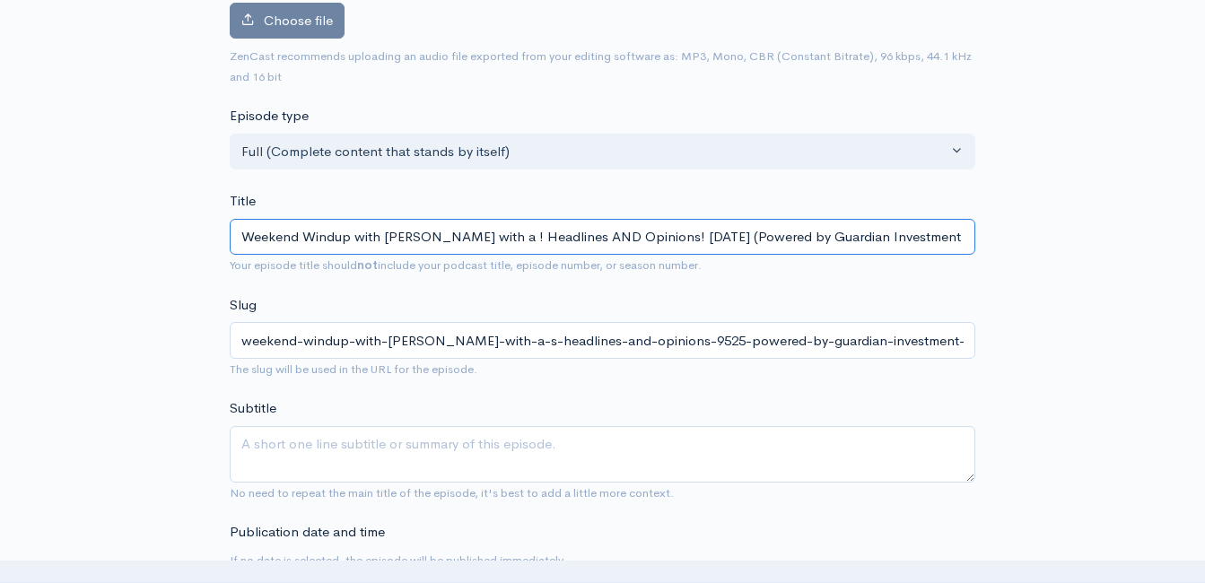
type input "weekend-windup-with-[PERSON_NAME]-with-a-headlines-and-opinions-9525-powered-by…"
type input "Weekend Windup with [PERSON_NAME] with a S! Headlines AND Opinions! [DATE] (Pow…"
type input "weekend-windup-with-[PERSON_NAME]-with-a-s-headlines-and-opinions-9525-powered-…"
type input "Weekend Windup with [PERSON_NAME] with a Sp! Headlines AND Opinions! [DATE] (Po…"
type input "weekend-windup-with-[PERSON_NAME]-with-a-sp-headlines-and-opinions-9525-powered…"
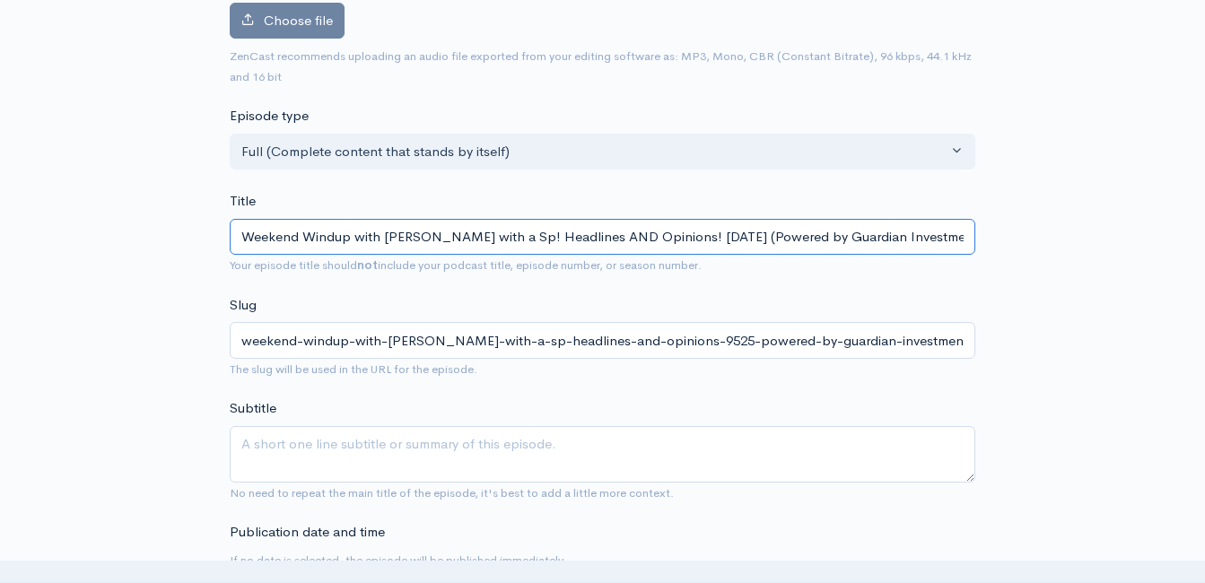
type input "Weekend Windup with [PERSON_NAME] with a Spe! Headlines AND Opinions! [DATE] (P…"
type input "weekend-windup-with-[PERSON_NAME]-with-a-spe-headlines-and-opinions-9525-powere…"
type input "Weekend Windup with [PERSON_NAME] with a Spec! Headlines AND Opinions! [DATE] (…"
type input "weekend-windup-with-[PERSON_NAME]-with-a-spec-headlines-and-opinions-9525-power…"
type input "Weekend Windup with [PERSON_NAME] with a Speci! Headlines AND Opinions! [DATE] …"
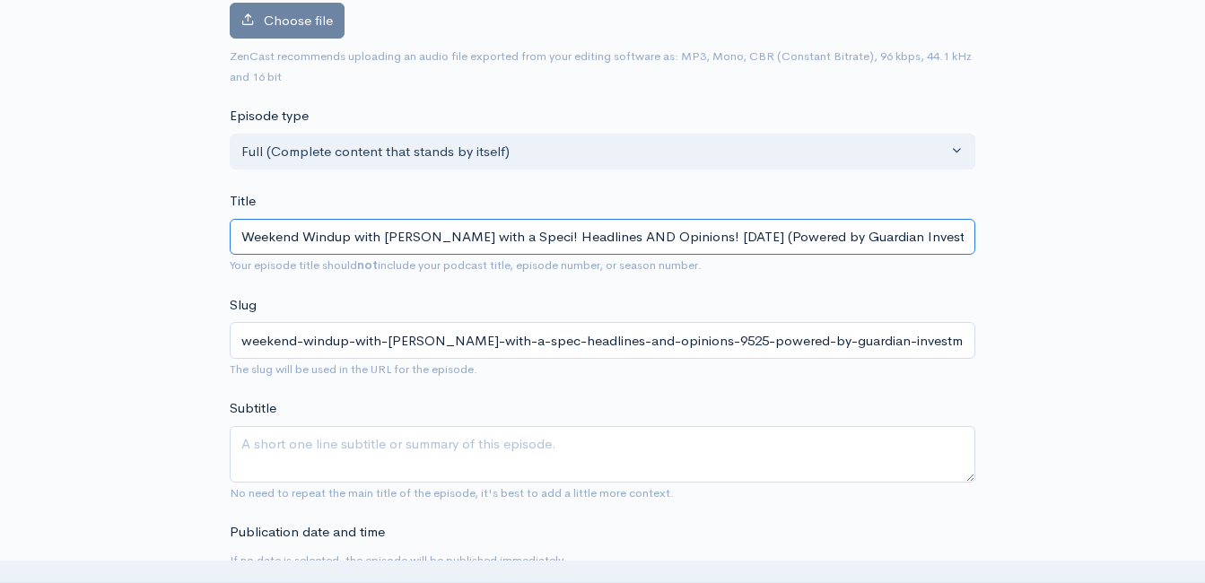
type input "weekend-windup-with-[PERSON_NAME]-with-a-speci-headlines-and-opinions-9525-powe…"
type input "Weekend Windup with [PERSON_NAME] with a Special! Headlines AND Opinions! [DATE…"
type input "weekend-windup-with-[PERSON_NAME]-with-a-special-headlines-and-opinions-9525-po…"
type input "Weekend Windup with [PERSON_NAME] with a Special G! Headlines AND Opinions! [DA…"
type input "weekend-windup-with-[PERSON_NAME]-with-a-special-g-headlines-and-opinions-9525-…"
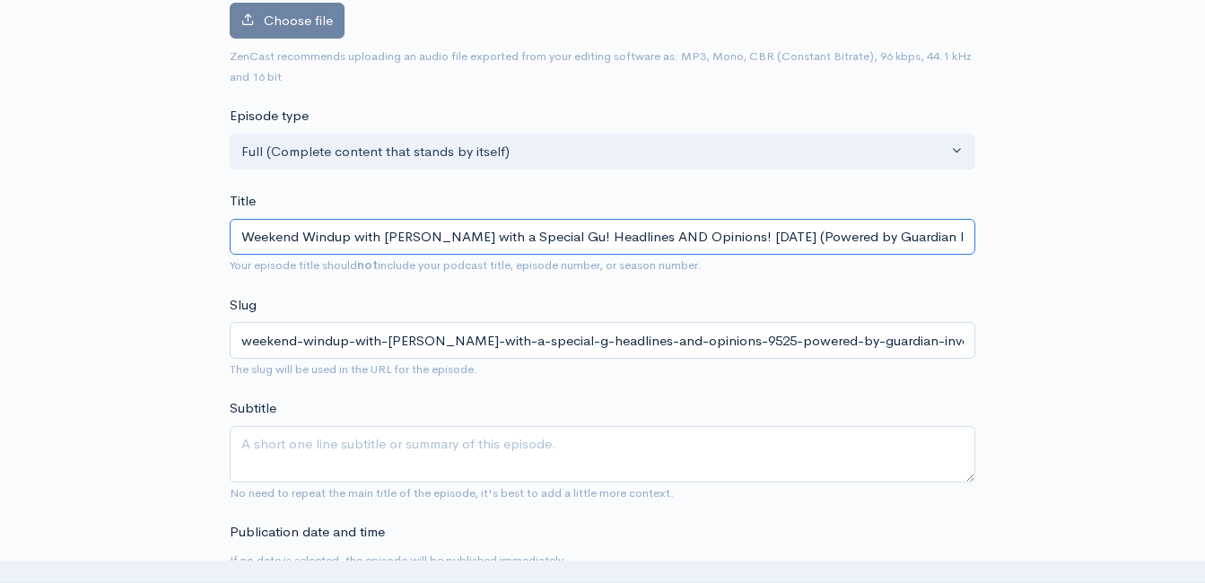
type input "Weekend Windup with [PERSON_NAME] with a Special Gue! Headlines AND Opinions! […"
type input "weekend-windup-with-[PERSON_NAME]-with-a-special-gue-headlines-and-opinions-952…"
type input "Weekend Windup with [PERSON_NAME] with a Special Gues! Headlines AND Opinions! …"
type input "weekend-windup-with-[PERSON_NAME]-with-a-special-gues-headlines-and-opinions-95…"
type input "Weekend Windup with [PERSON_NAME] with a Special Guest! Headlines AND Opinions!…"
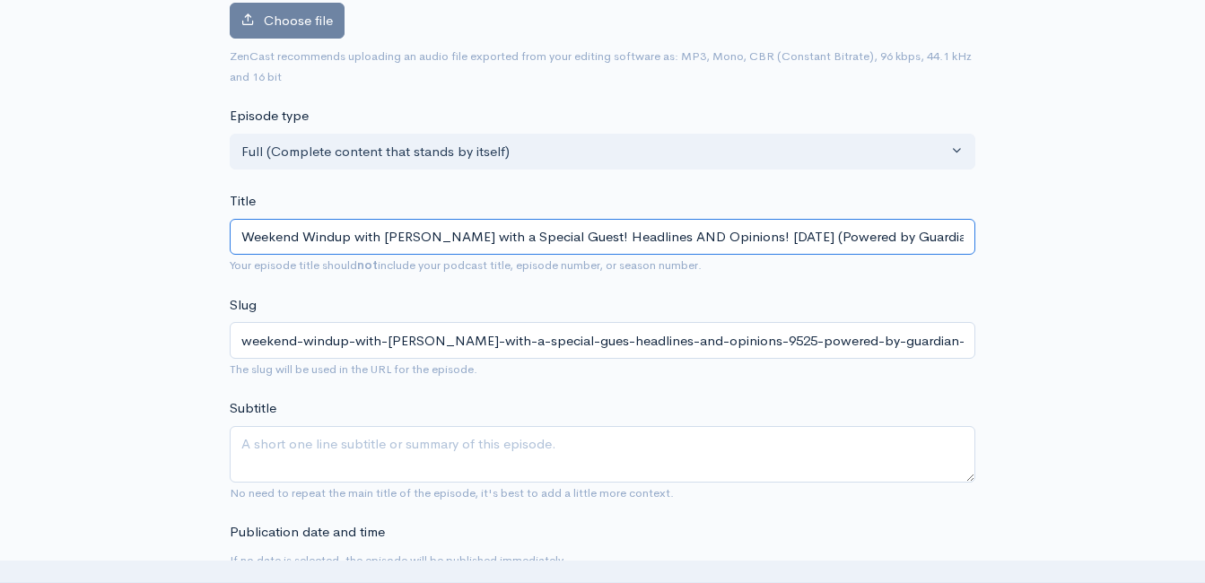
type input "weekend-windup-with-[PERSON_NAME]-with-a-special-guest-headlines-and-opinions-9…"
type input "Weekend Windup with [PERSON_NAME] with a Special Guest! Headlines AND Opinions!…"
click at [450, 240] on input "Weekend Windup with [PERSON_NAME] with a Special Guest! Headlines AND Opinions!…" at bounding box center [602, 237] width 745 height 37
click at [450, 239] on input "Weekend Windup with [PERSON_NAME] with a Special Guest! Headlines AND Opinions!…" at bounding box center [602, 237] width 745 height 37
click at [450, 235] on input "Weekend Windup with [PERSON_NAME] with a Special Guest! Headlines AND Opinions!…" at bounding box center [602, 237] width 745 height 37
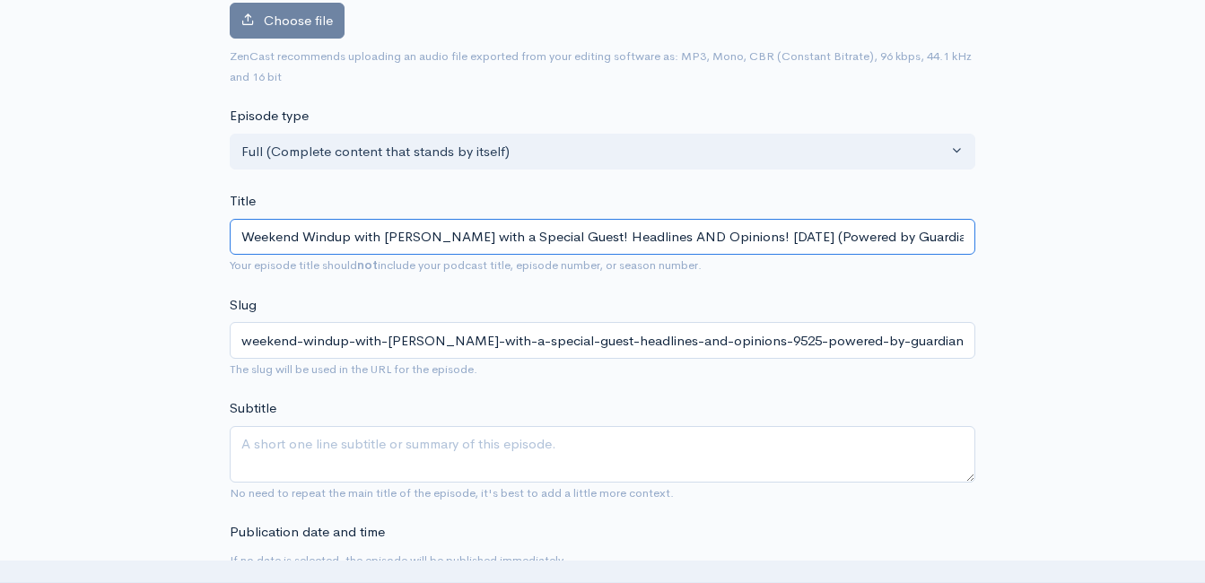
click at [450, 235] on input "Weekend Windup with [PERSON_NAME] with a Special Guest! Headlines AND Opinions!…" at bounding box center [602, 237] width 745 height 37
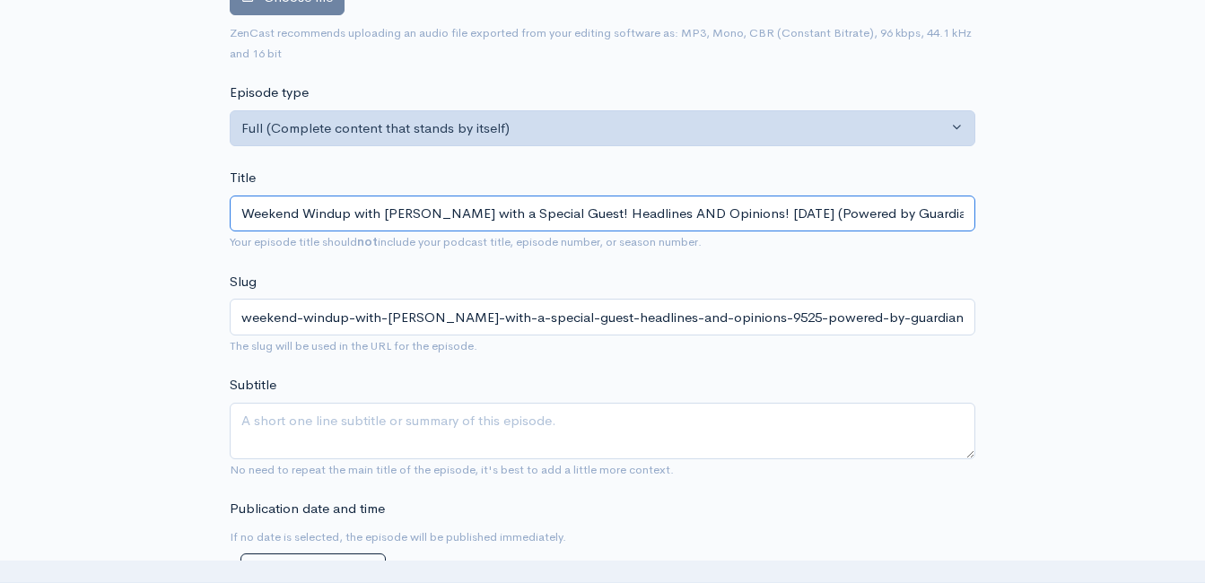
scroll to position [0, 0]
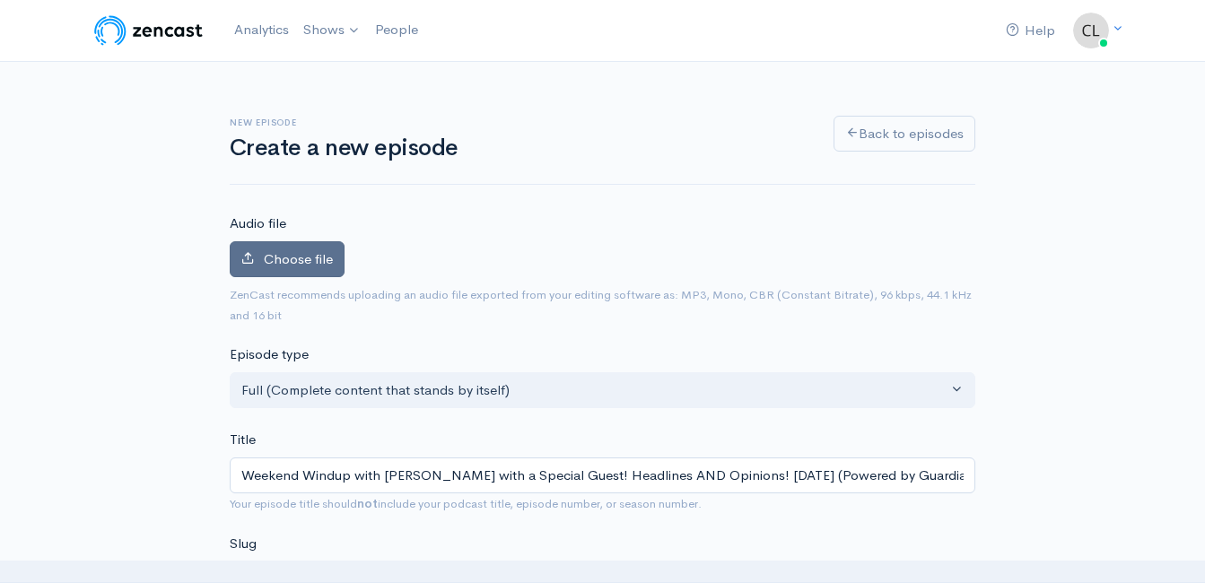
click at [314, 266] on span "Choose file" at bounding box center [298, 258] width 69 height 17
click at [0, 0] on input "Choose file" at bounding box center [0, 0] width 0 height 0
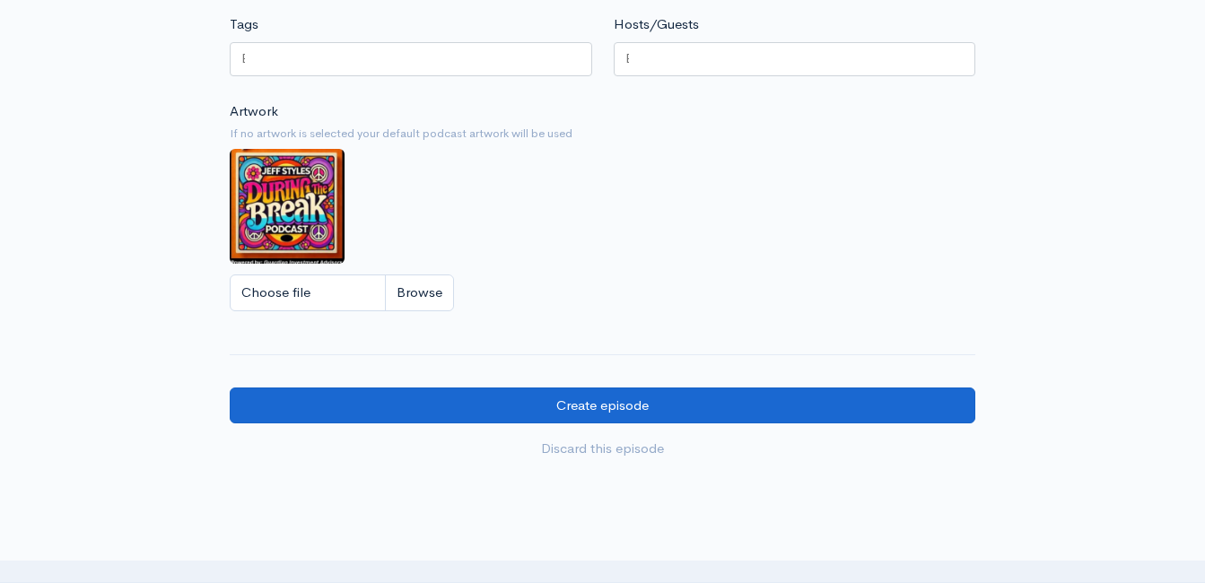
scroll to position [1525, 0]
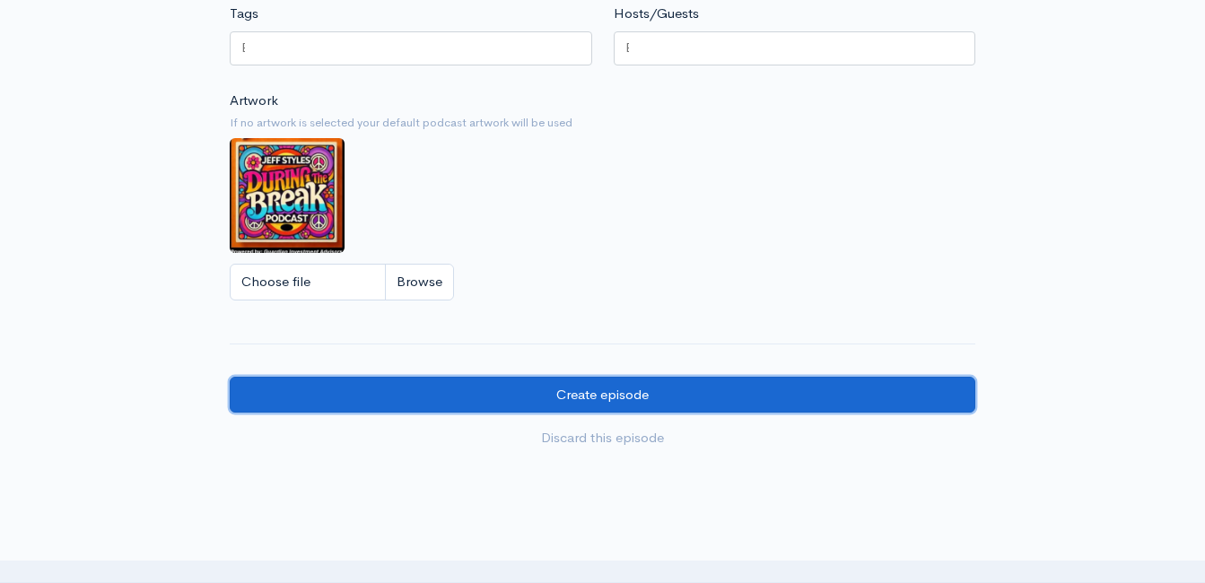
click at [570, 406] on input "Create episode" at bounding box center [602, 395] width 745 height 37
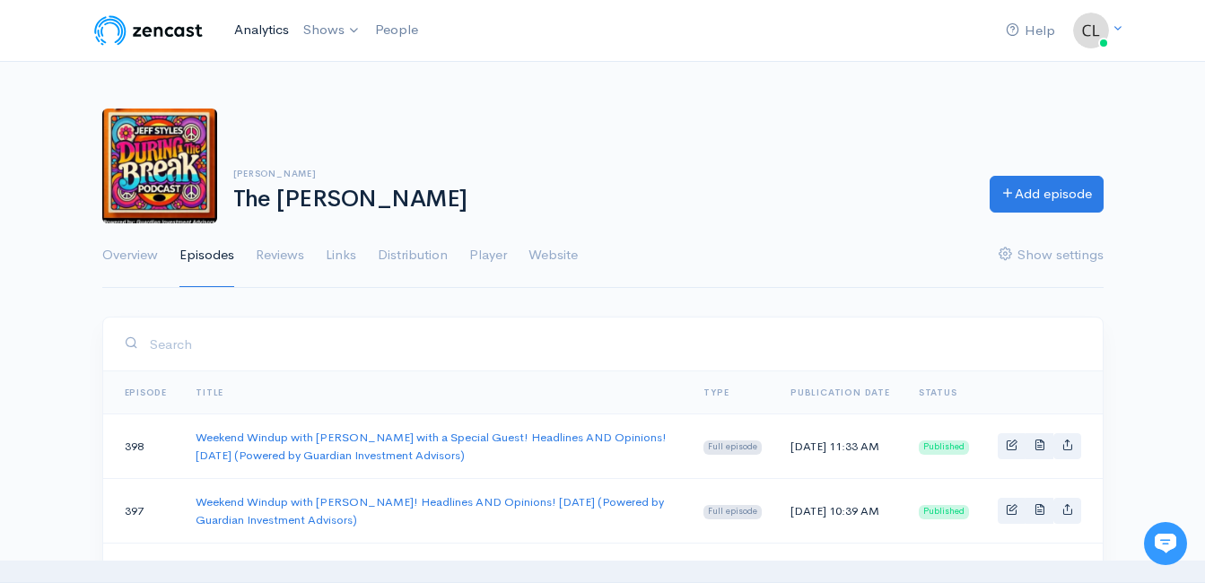
click at [244, 28] on link "Analytics" at bounding box center [261, 30] width 69 height 39
